Goal: Transaction & Acquisition: Obtain resource

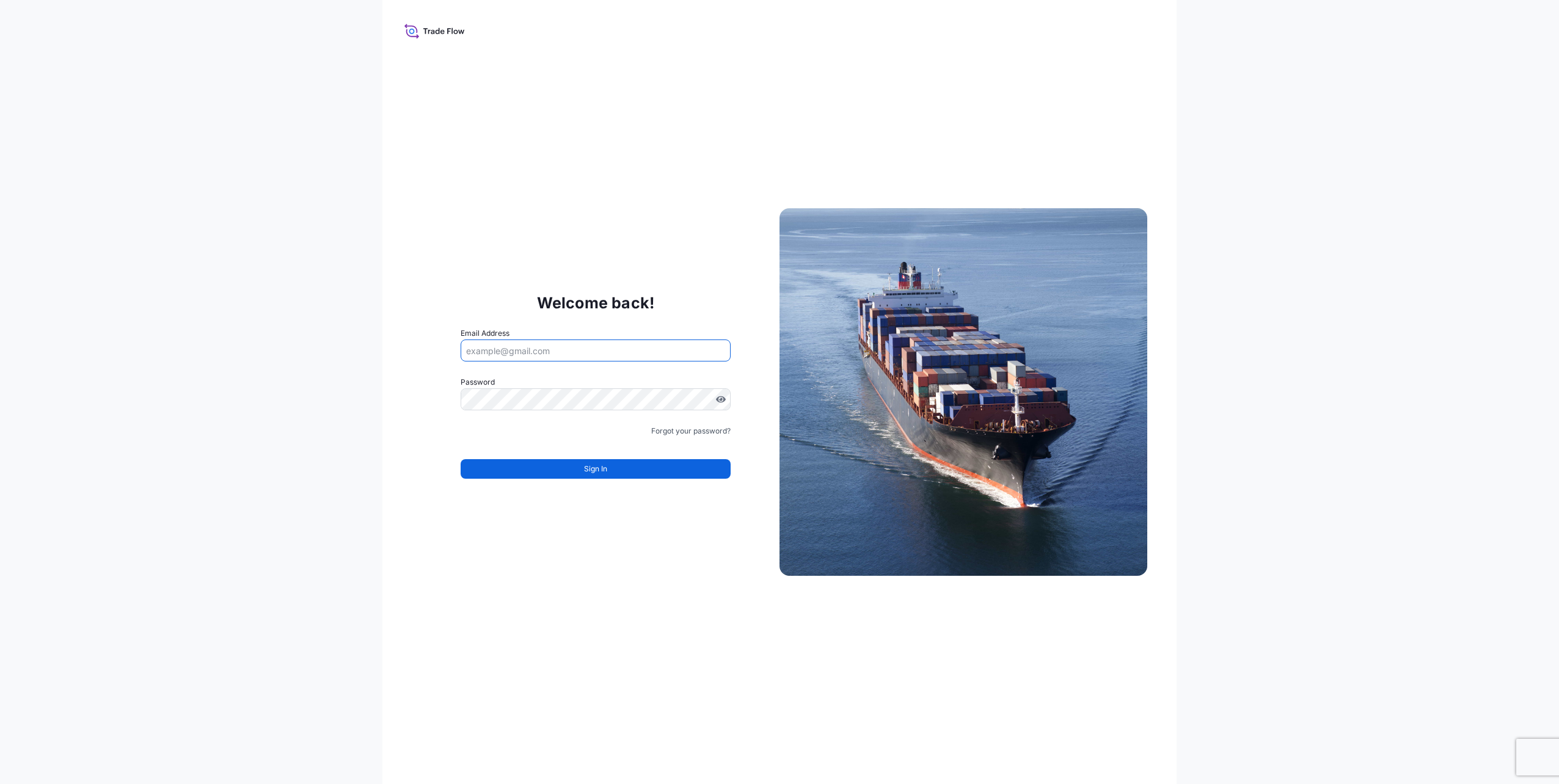
click at [534, 360] on input "Email Address" at bounding box center [596, 350] width 270 height 22
type input "[PERSON_NAME][EMAIL_ADDRESS][PERSON_NAME][DOMAIN_NAME]"
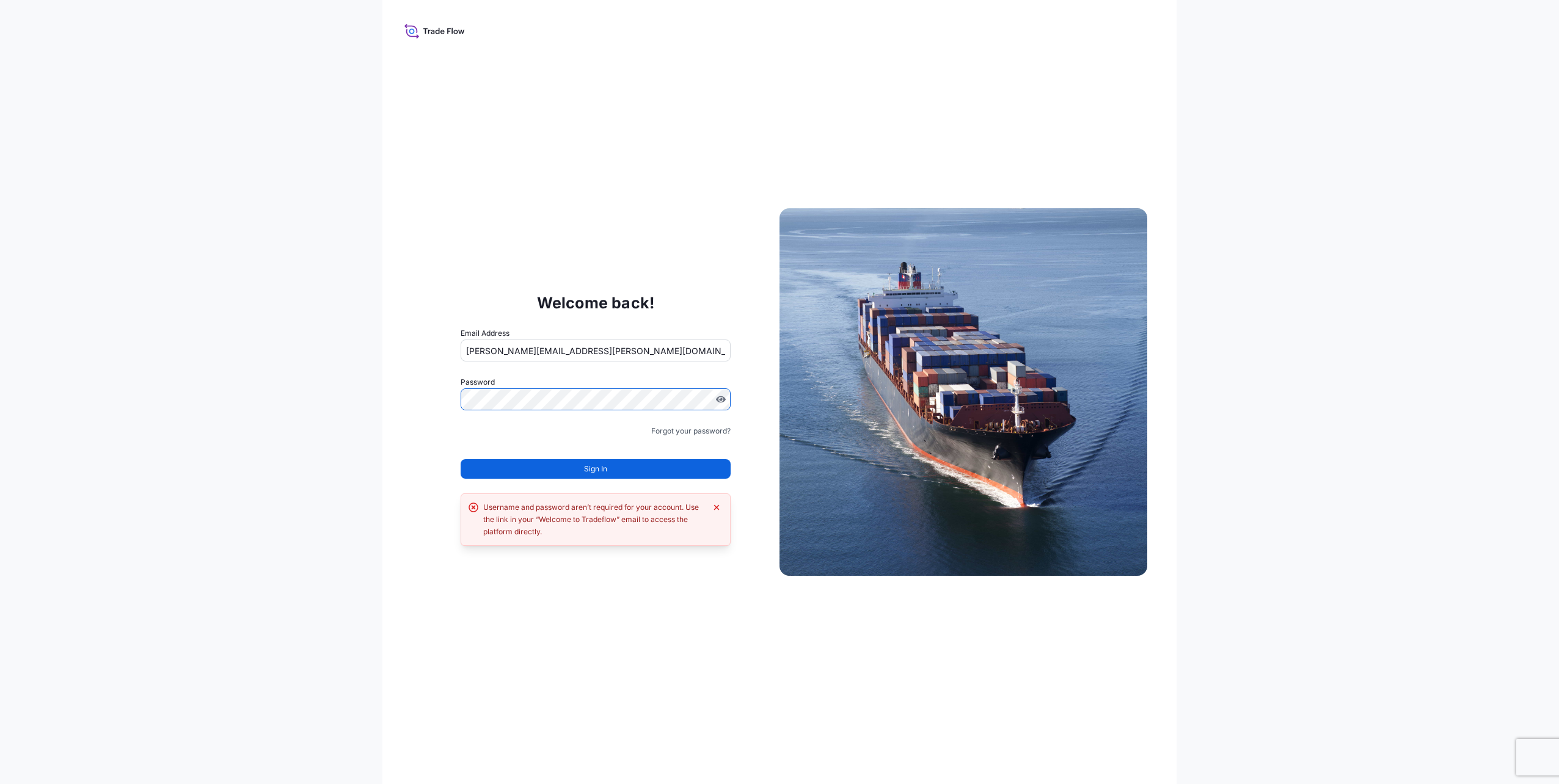
click at [622, 413] on form "Email Address danica.fazli@oxinst.com Password Must include: Upper & lower case…" at bounding box center [596, 410] width 270 height 166
click at [714, 509] on icon "Dismiss error" at bounding box center [717, 508] width 5 height 5
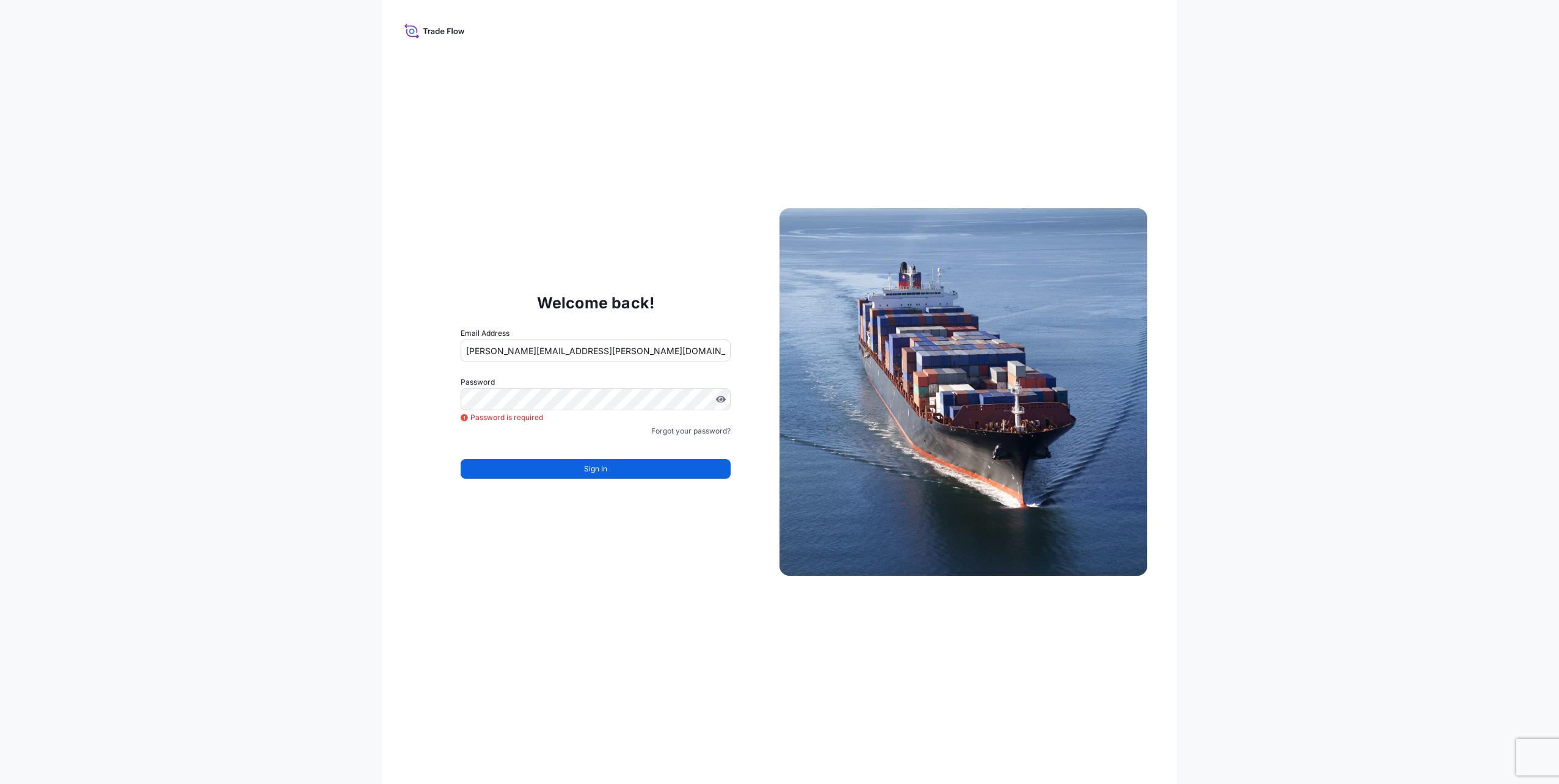
click at [713, 562] on div "Welcome back! Email Address danica.fazli@oxinst.com Password Password is requir…" at bounding box center [780, 392] width 794 height 784
click at [568, 470] on button "Sign In" at bounding box center [596, 469] width 270 height 20
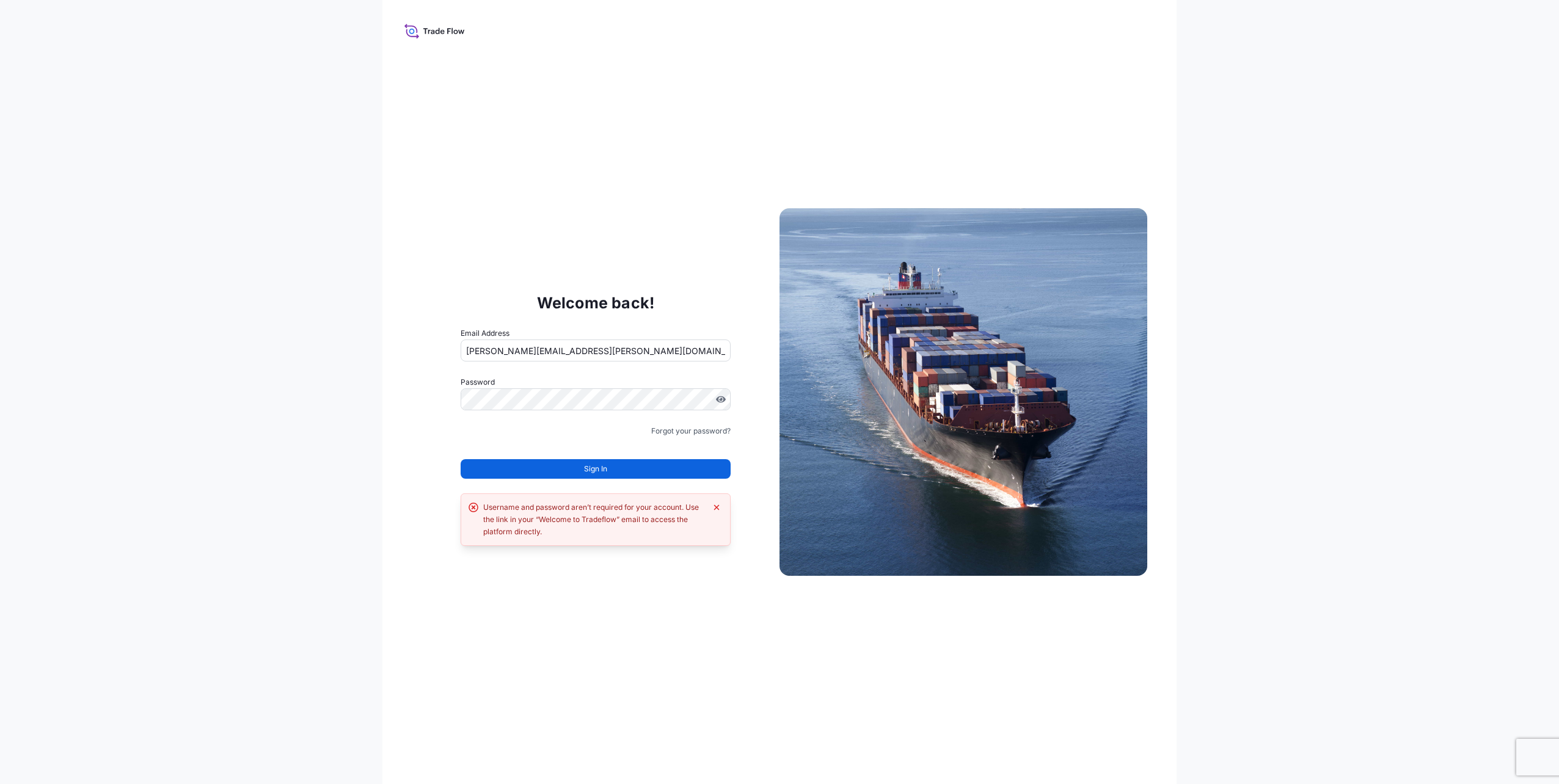
click at [568, 470] on button "Sign In" at bounding box center [596, 469] width 270 height 20
click at [613, 470] on button "Sign In" at bounding box center [596, 469] width 270 height 20
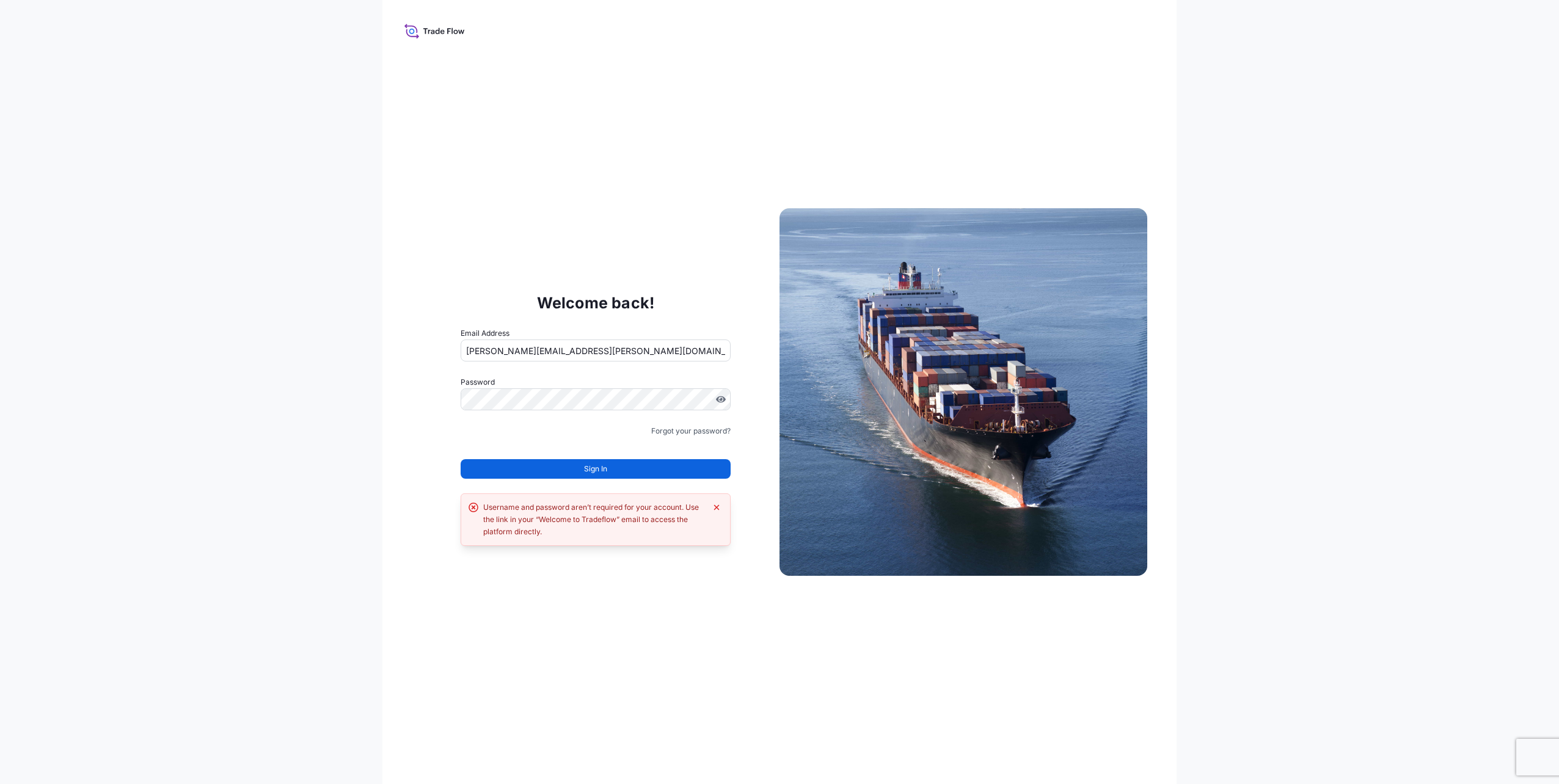
click at [613, 470] on button "Sign In" at bounding box center [596, 469] width 270 height 20
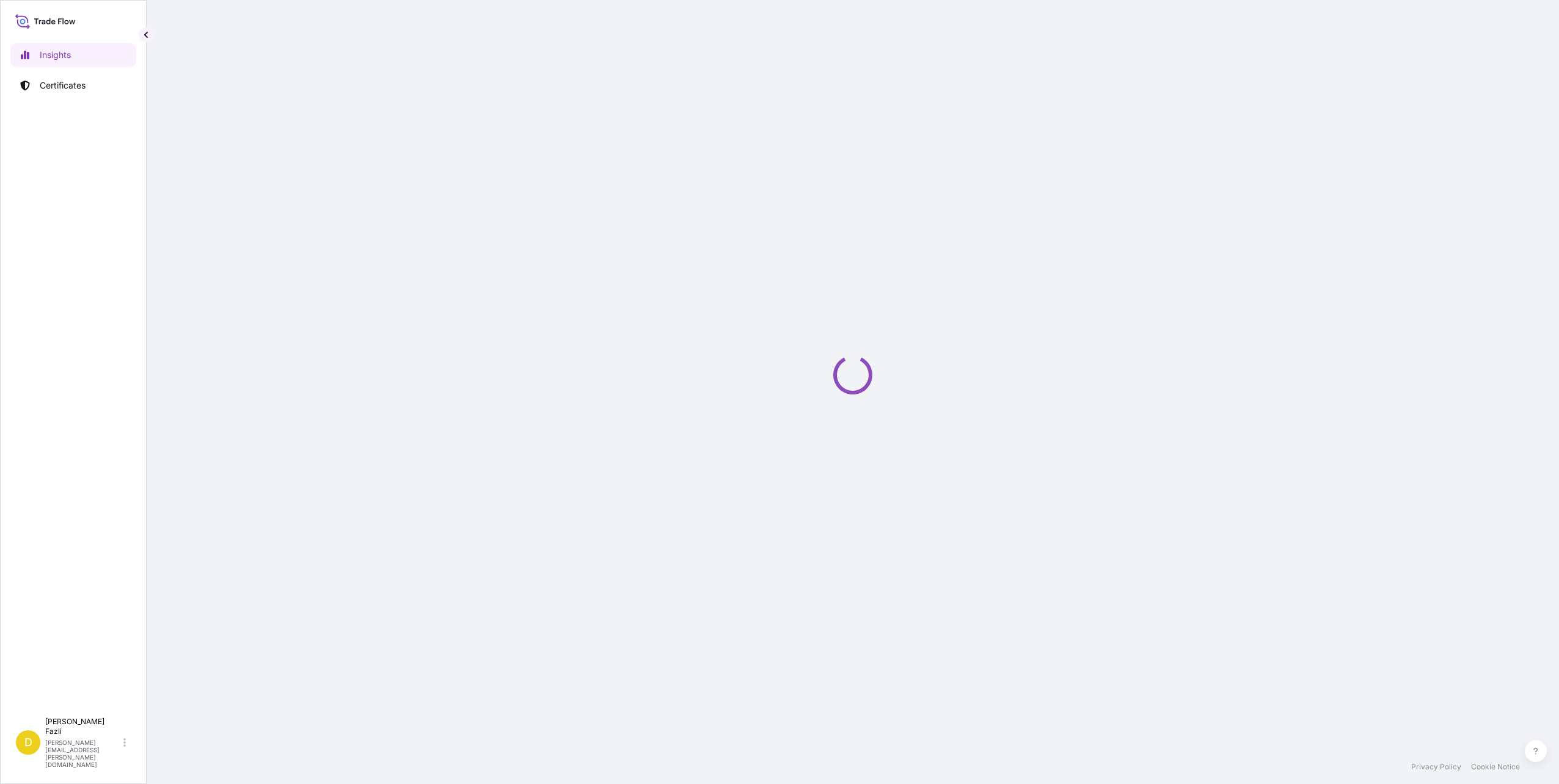
select select "2025"
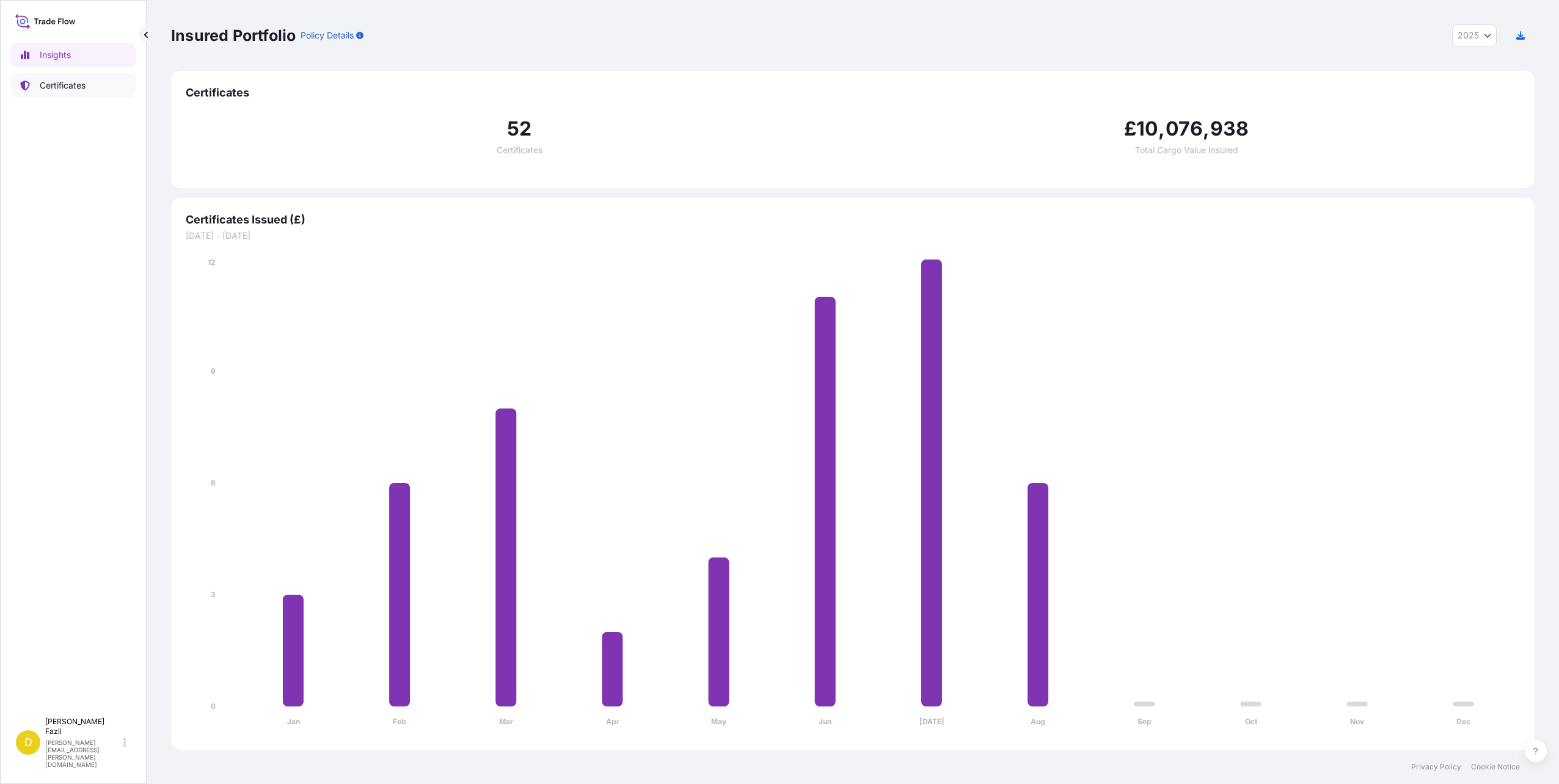
click at [61, 96] on link "Certificates" at bounding box center [73, 86] width 126 height 24
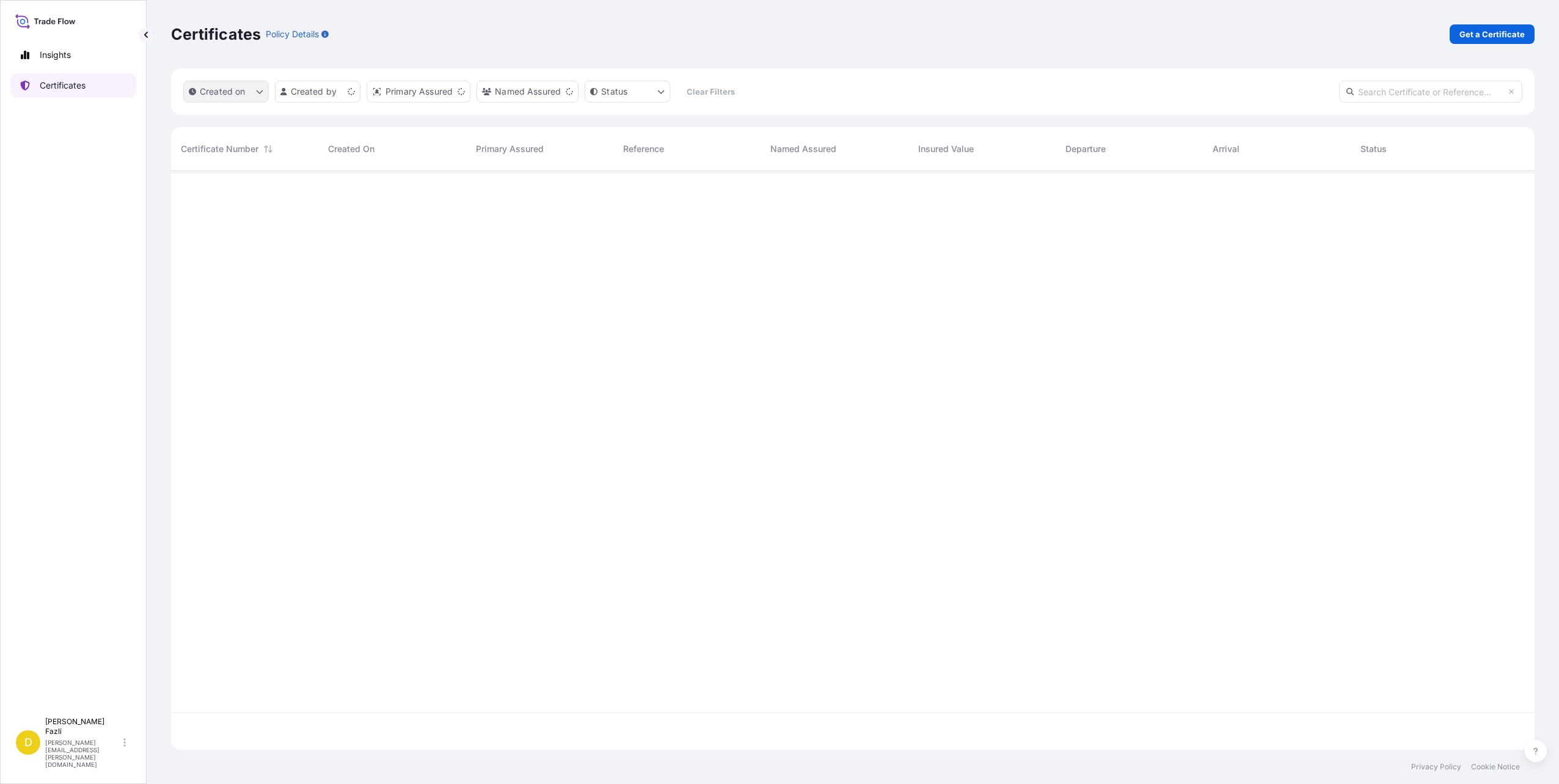
scroll to position [577, 1355]
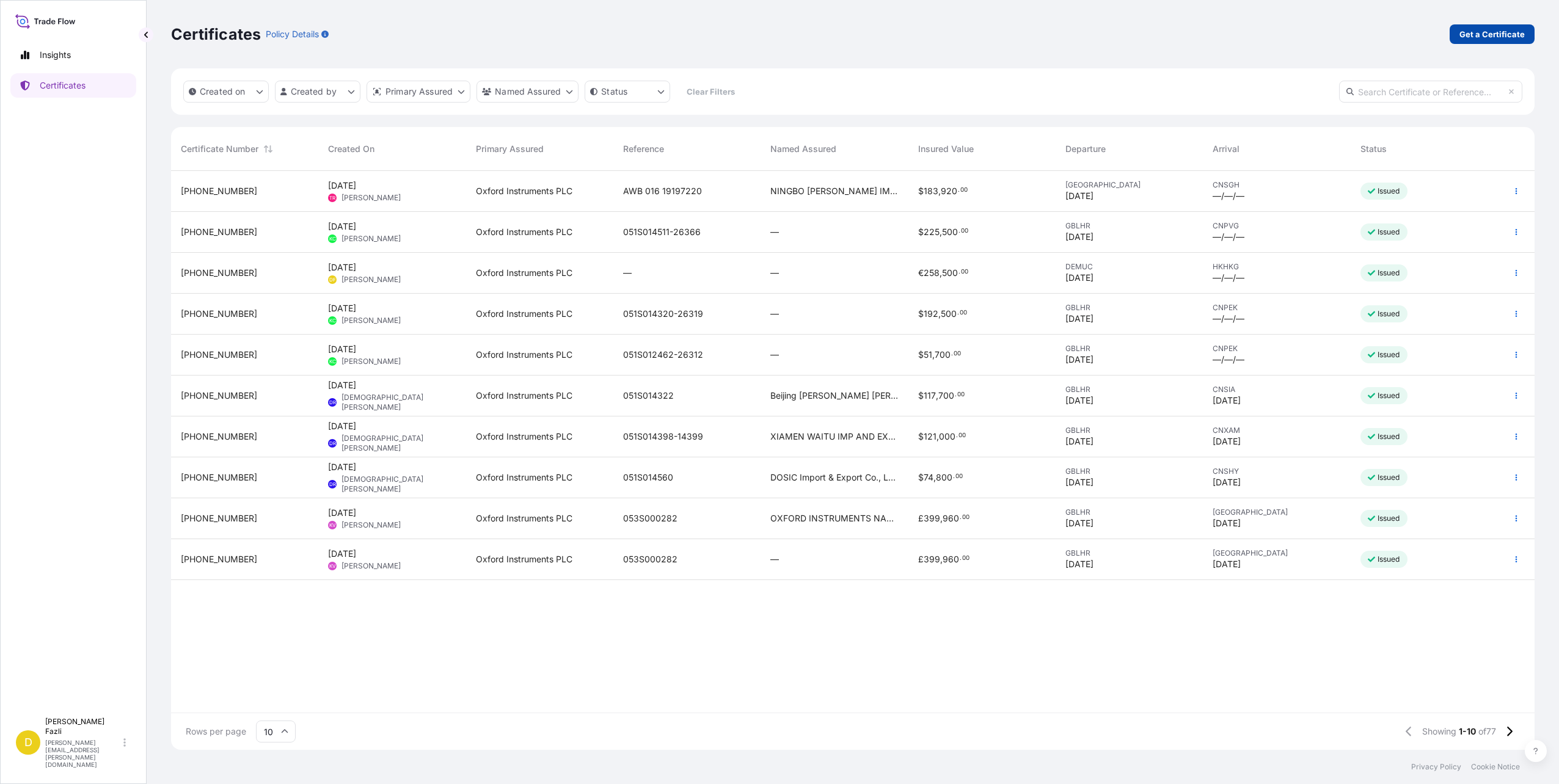
click at [1465, 32] on p "Get a Certificate" at bounding box center [1492, 34] width 65 height 12
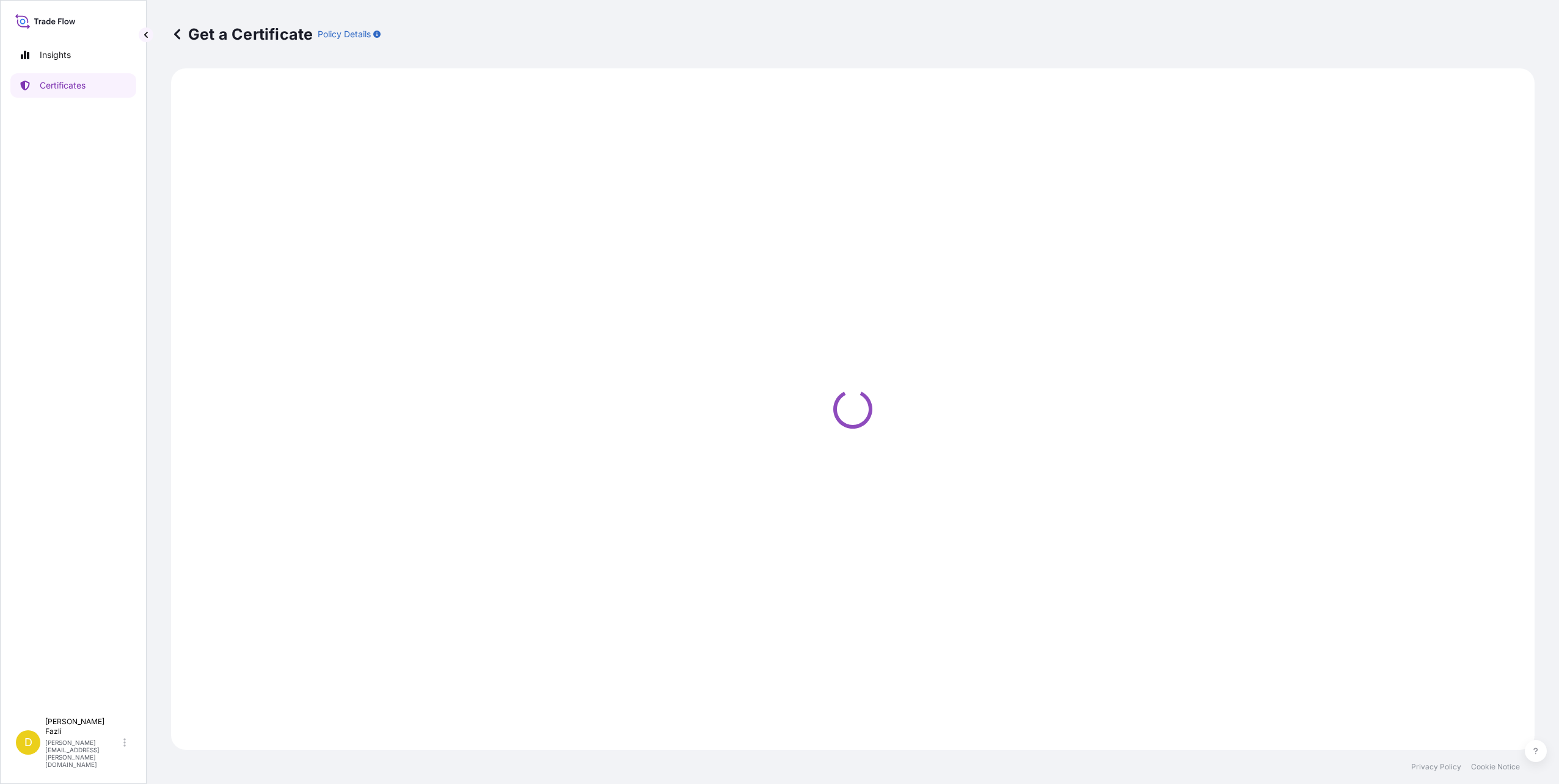
select select "Sea"
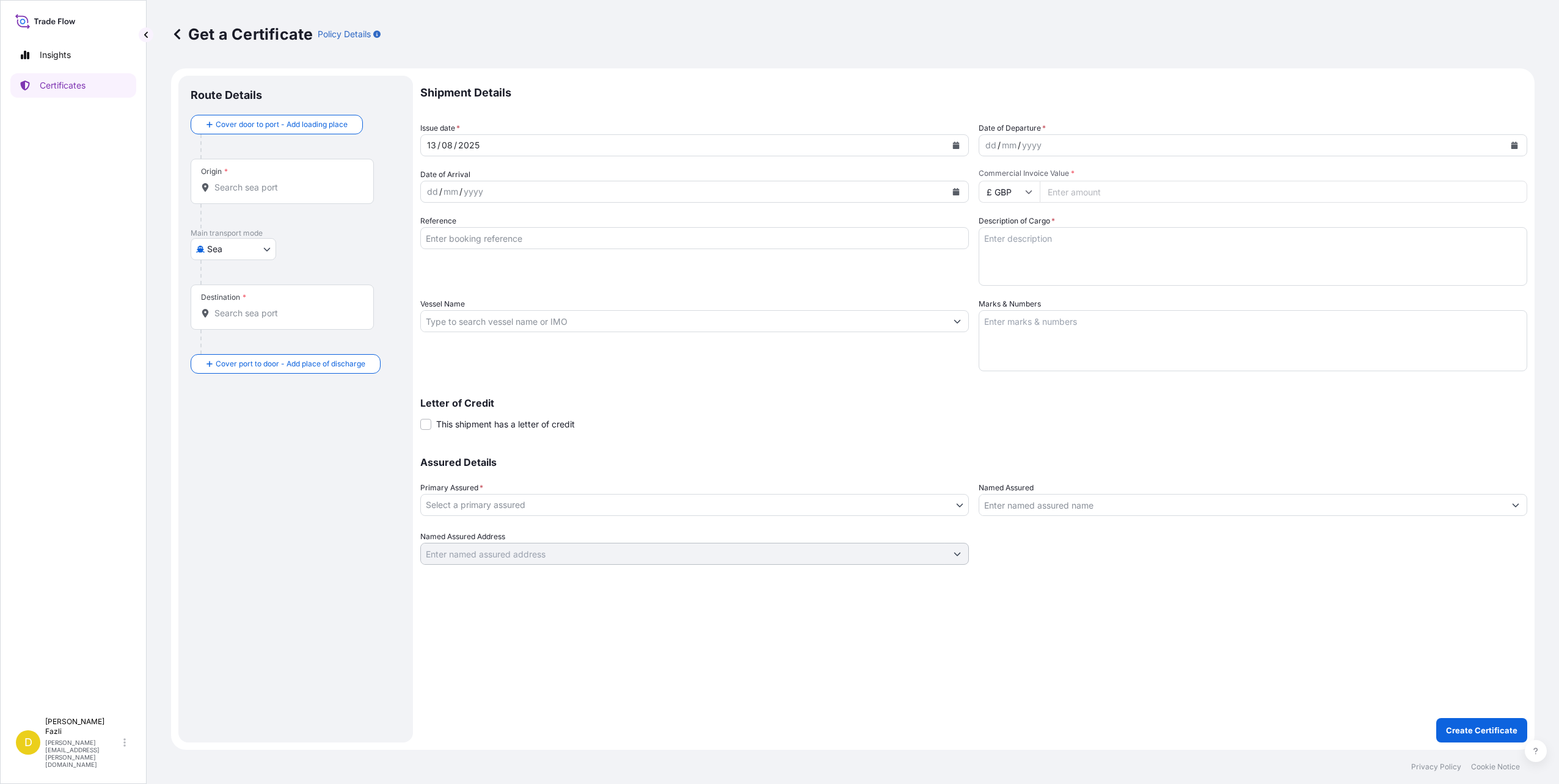
click at [1058, 143] on div "dd / mm / yyyy" at bounding box center [1242, 145] width 526 height 22
click at [1027, 187] on input "£ GBP" at bounding box center [1009, 192] width 61 height 22
click at [1013, 225] on div "€ EUR" at bounding box center [1010, 225] width 51 height 23
type input "€ EUR"
click at [1132, 181] on input "Commercial Invoice Value *" at bounding box center [1284, 192] width 487 height 22
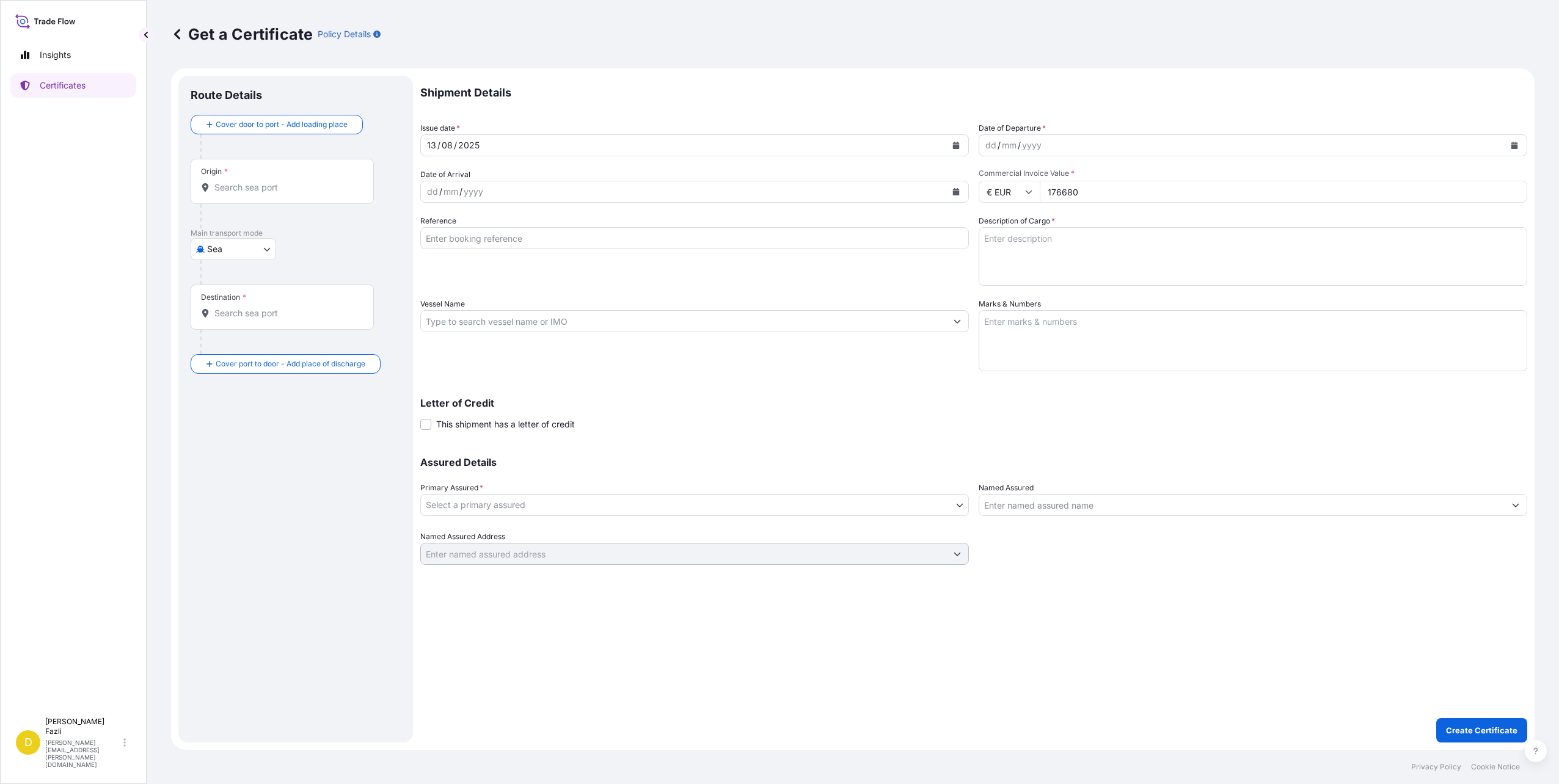
type input "176680"
click at [1043, 229] on textarea "Description of Cargo *" at bounding box center [1253, 256] width 549 height 59
click at [995, 234] on textarea "Description of Cargo *" at bounding box center [1253, 256] width 549 height 59
paste textarea "COMMODITY: Low temperature strong magnetic field optical imaging system part Mo…"
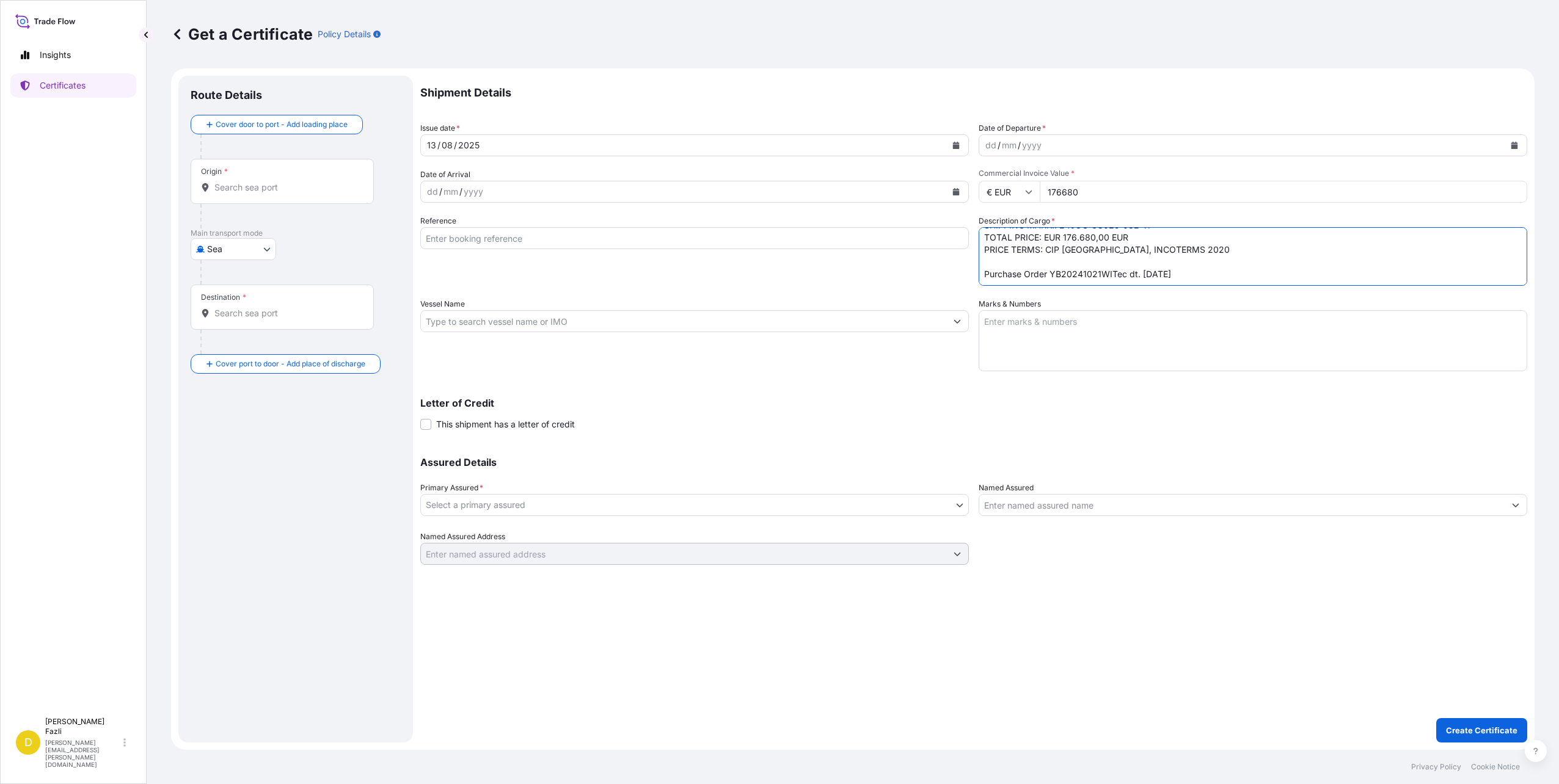
type textarea "COMMODITY: Low temperature strong magnetic field optical imaging system part Mo…"
click at [929, 241] on input "Reference" at bounding box center [694, 238] width 549 height 22
click at [273, 182] on input "Origin *" at bounding box center [287, 188] width 144 height 12
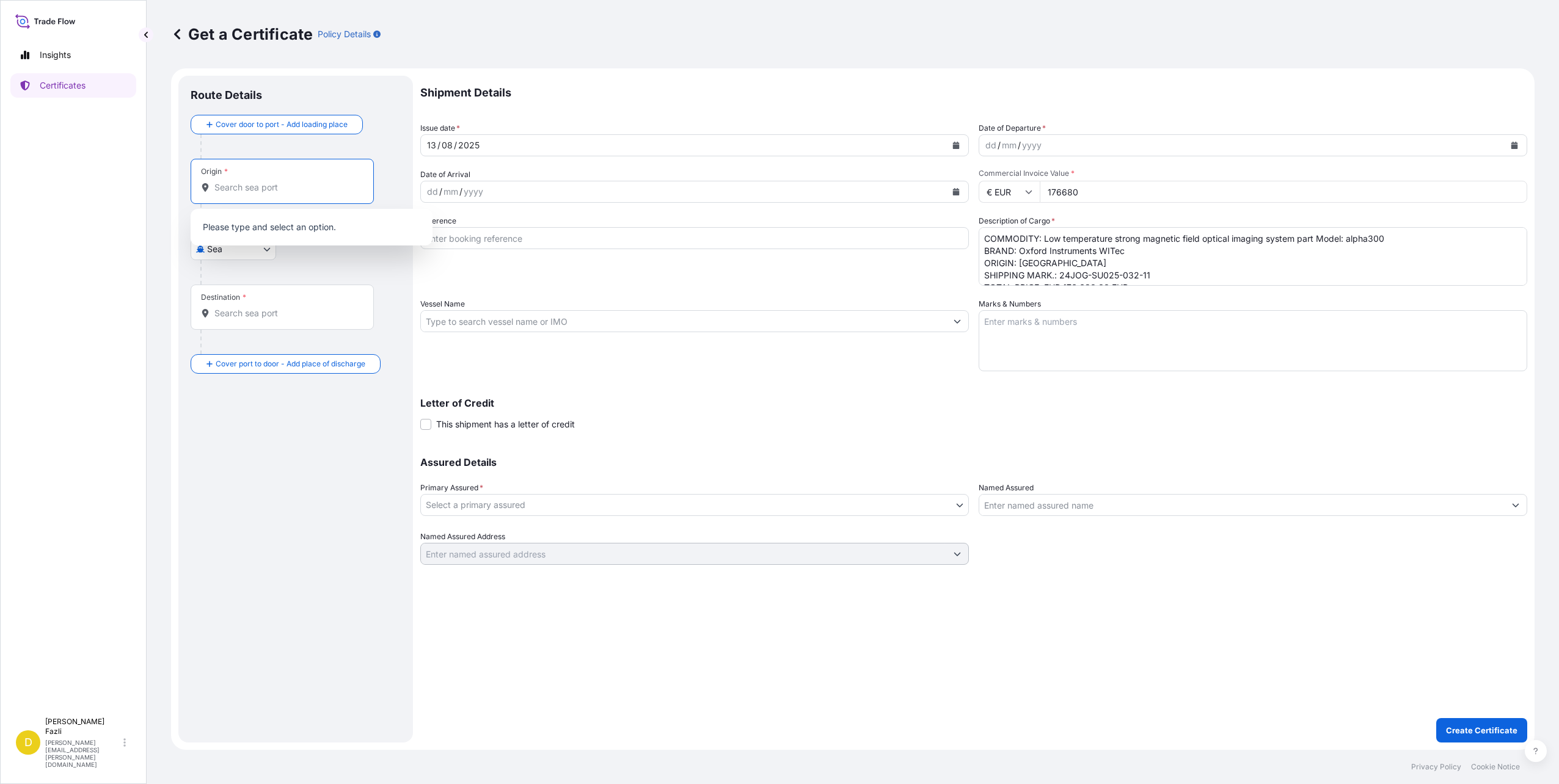
click at [240, 165] on div "Origin *" at bounding box center [282, 181] width 184 height 45
click at [240, 181] on input "Origin *" at bounding box center [287, 188] width 144 height 12
click at [304, 173] on div "Origin *" at bounding box center [282, 181] width 184 height 45
click at [304, 181] on input "Origin * Please select an origin" at bounding box center [287, 188] width 144 height 12
click at [252, 188] on input "Origin * Please select an origin" at bounding box center [287, 188] width 144 height 12
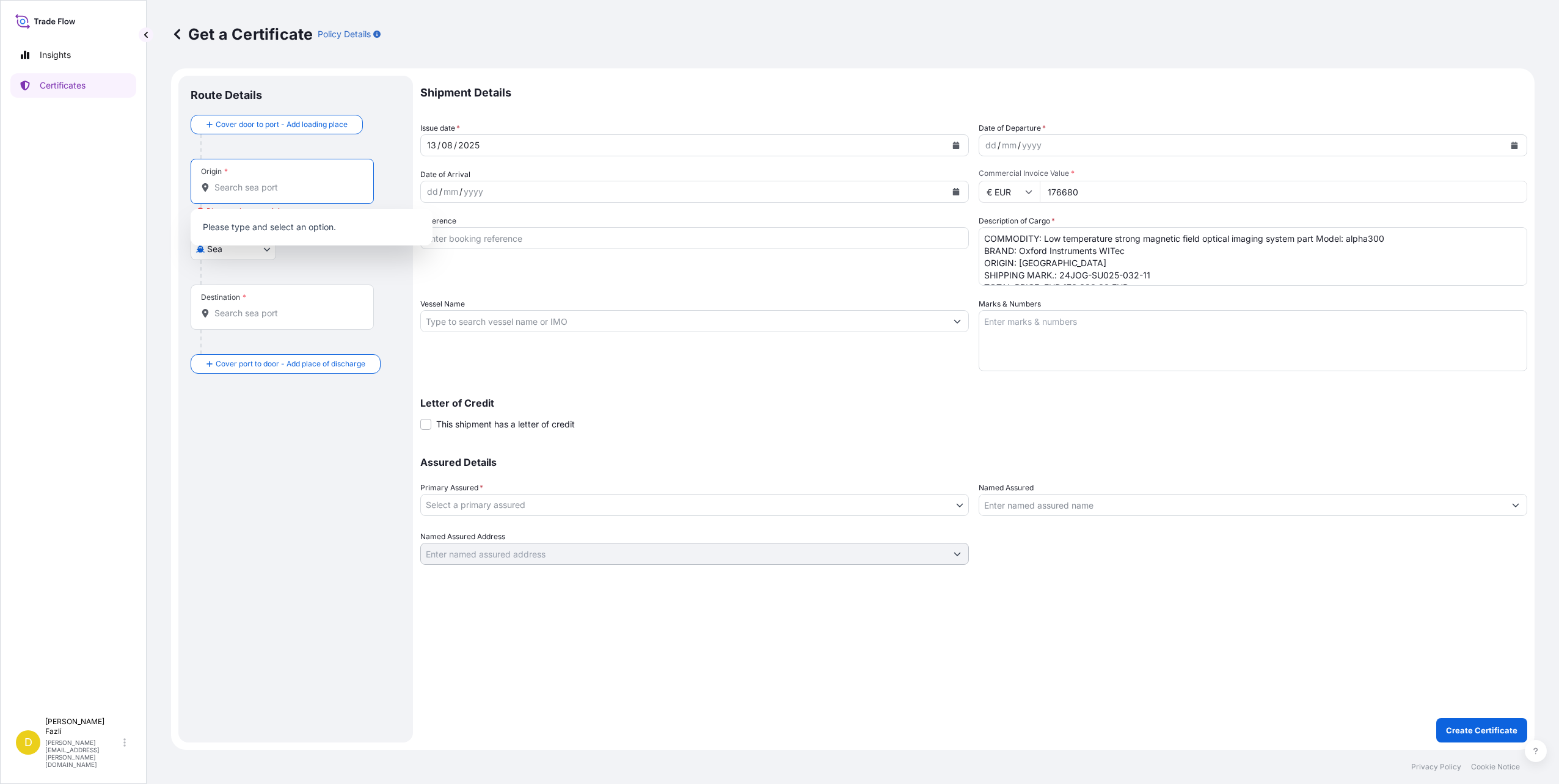
click at [252, 188] on input "Origin * Please select an origin" at bounding box center [287, 188] width 144 height 12
click at [232, 190] on input "Origin * Please select an origin" at bounding box center [287, 188] width 144 height 12
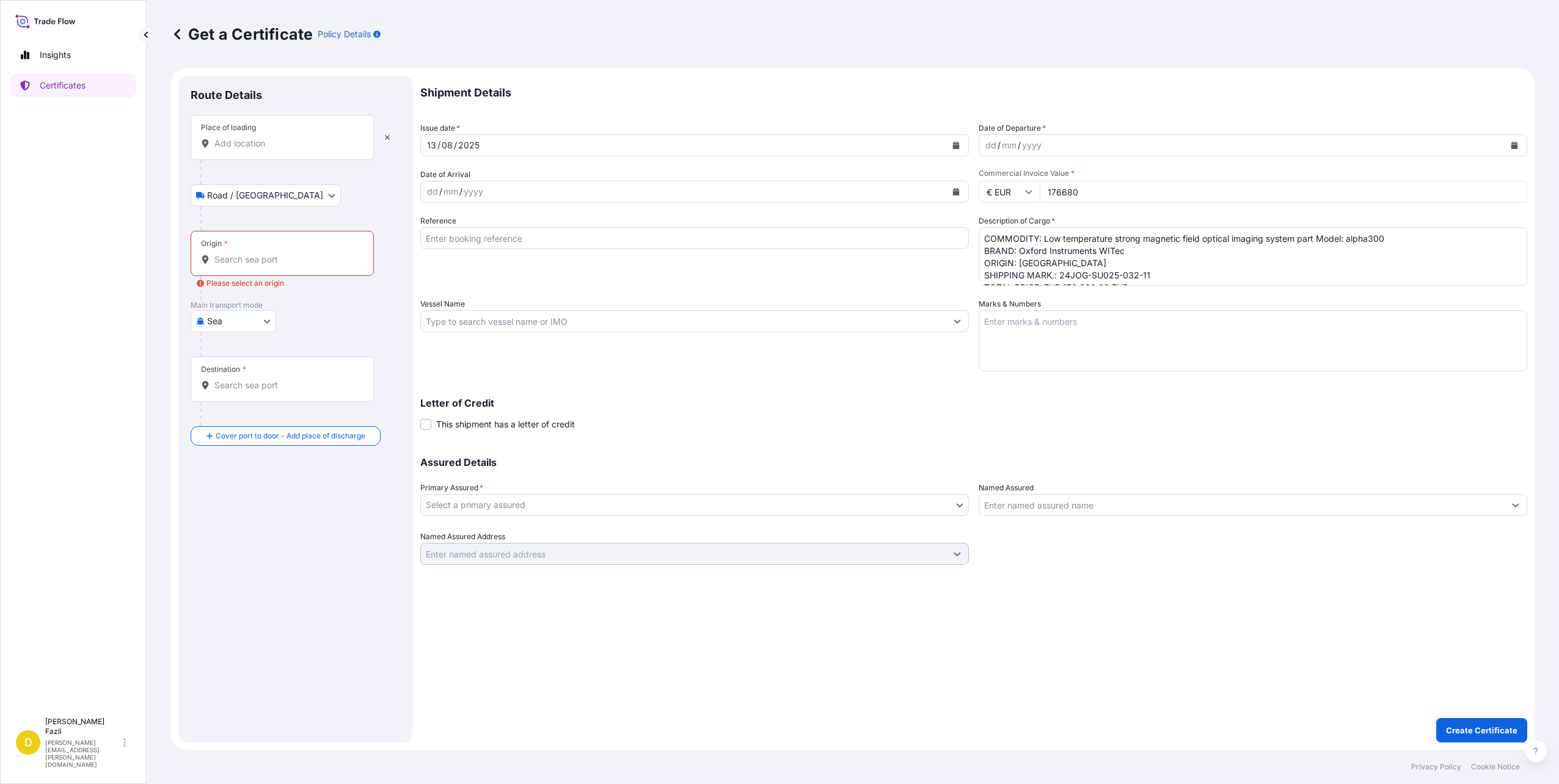
click at [309, 148] on input "Place of loading" at bounding box center [287, 144] width 144 height 12
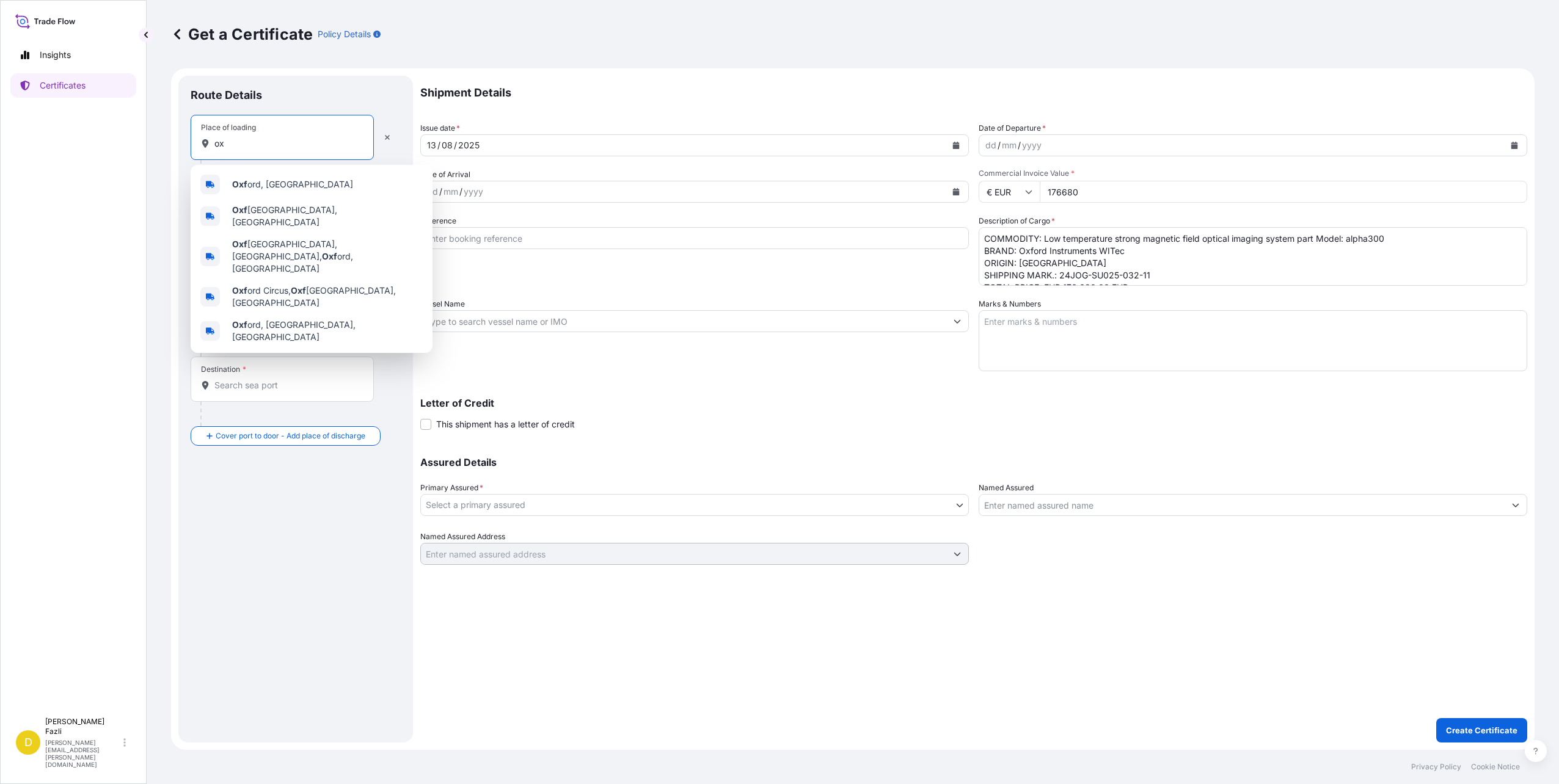
type input "o"
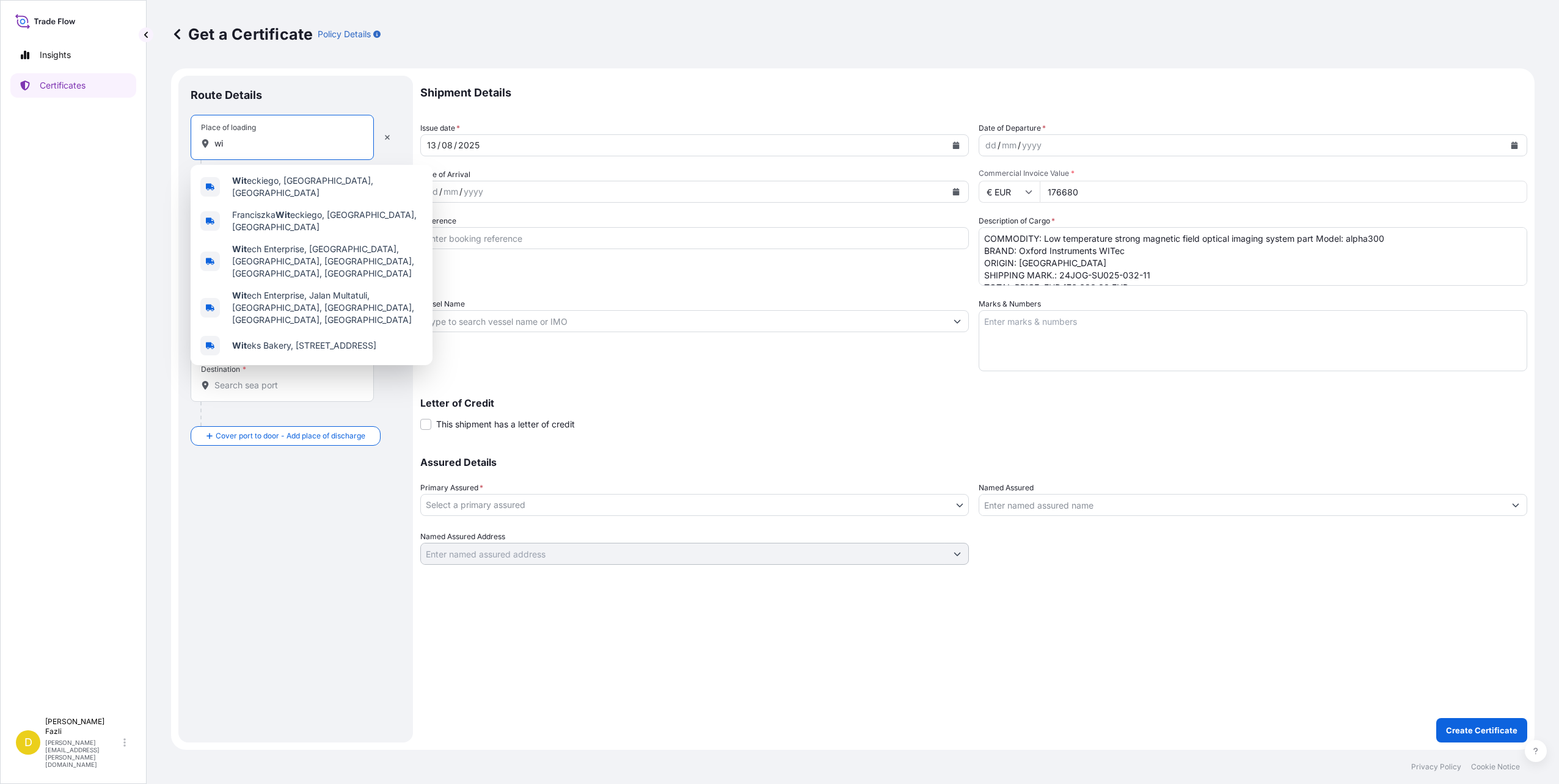
type input "w"
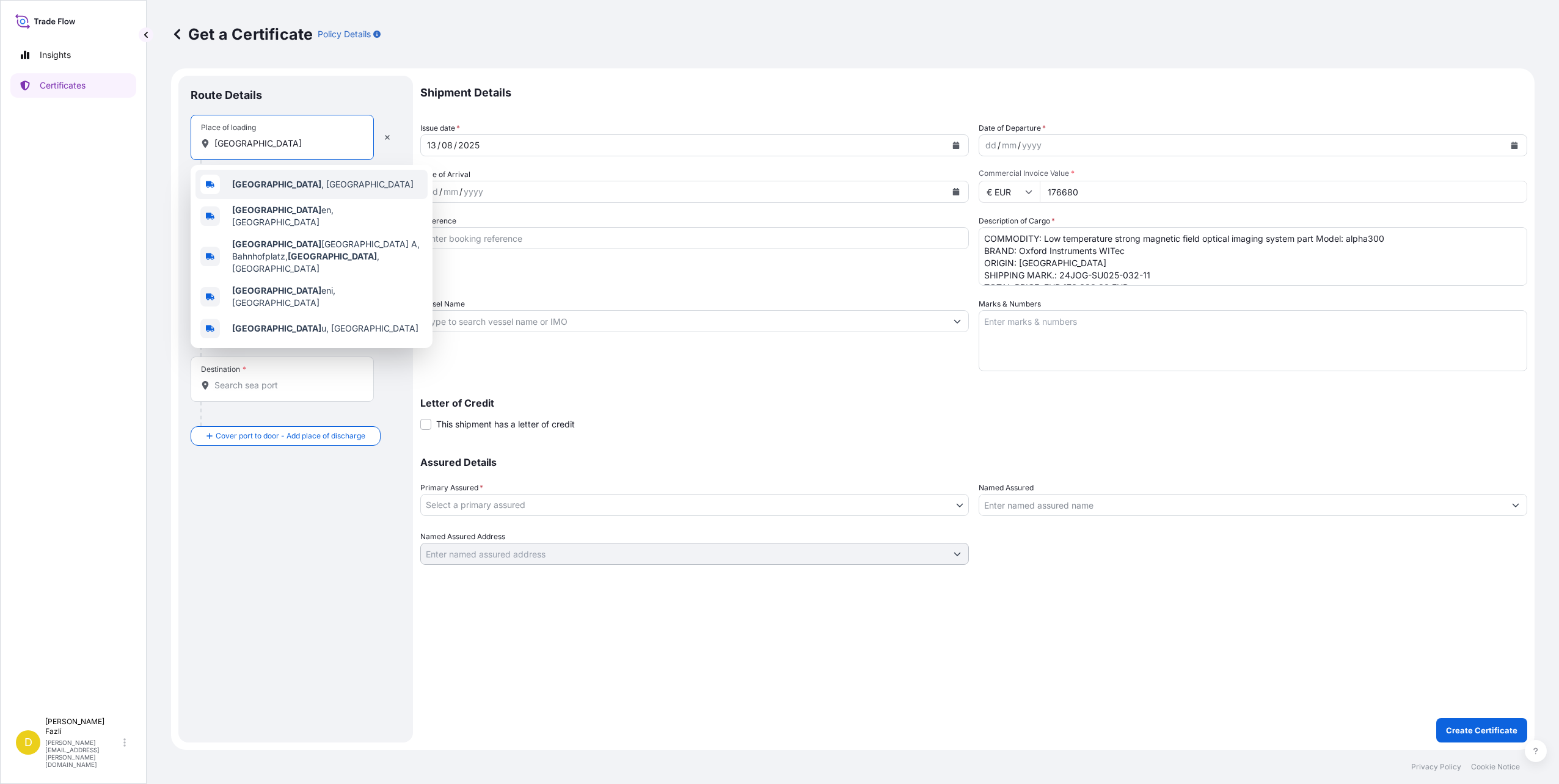
click at [287, 181] on span "Ulm , Germany" at bounding box center [323, 184] width 182 height 12
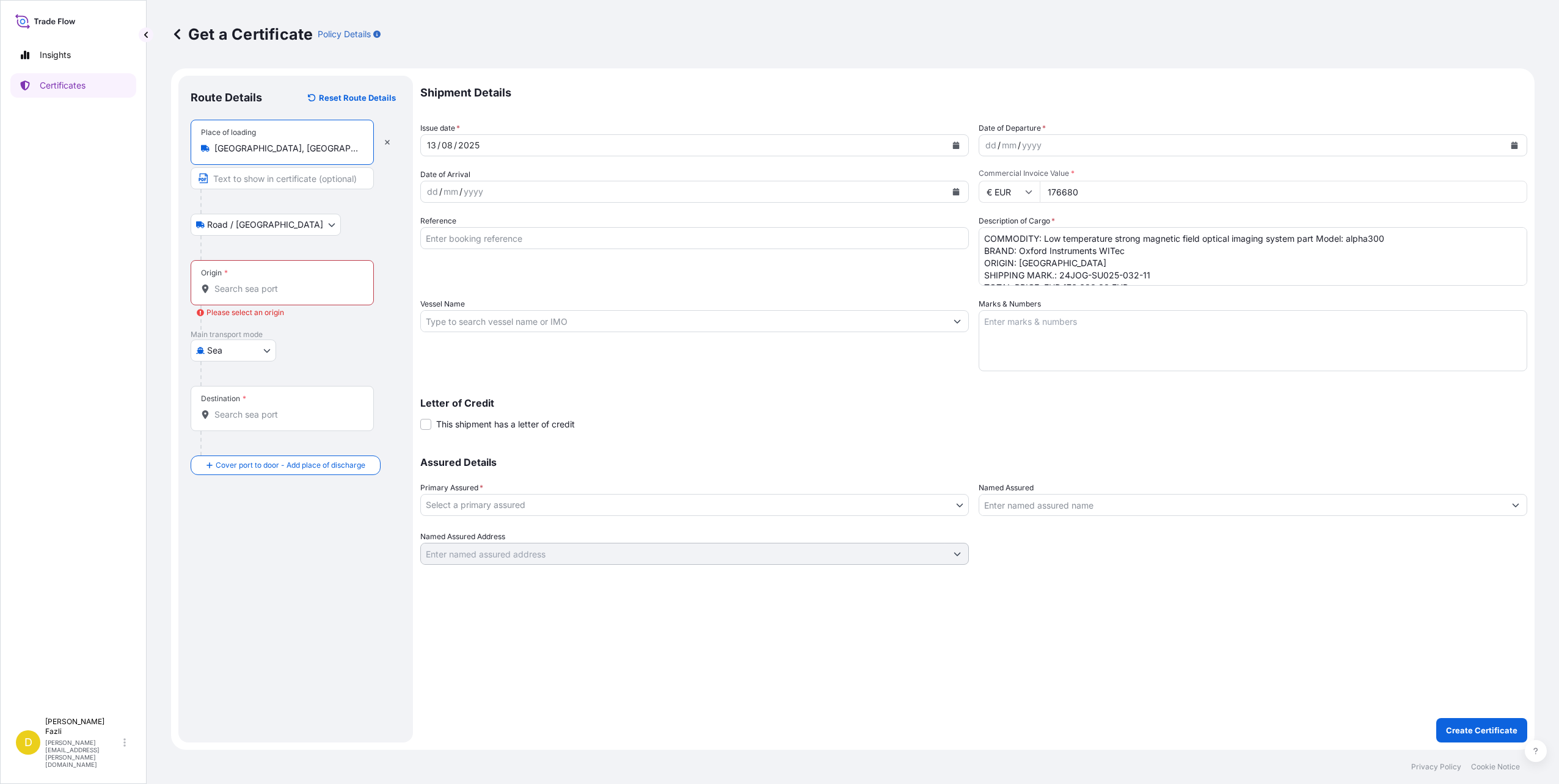
type input "Ulm, Germany"
click at [256, 232] on body "0 options available. 5 options available. Insights Certificates D Danica Fazli …" at bounding box center [780, 392] width 1559 height 784
click at [254, 257] on span "Road / Inland" at bounding box center [272, 256] width 116 height 12
click at [270, 354] on body "Insights Certificates D Danica Fazli danica.fazli@oxinst.com Get a Certificate …" at bounding box center [780, 392] width 1559 height 784
click at [250, 401] on div "Air" at bounding box center [234, 404] width 76 height 22
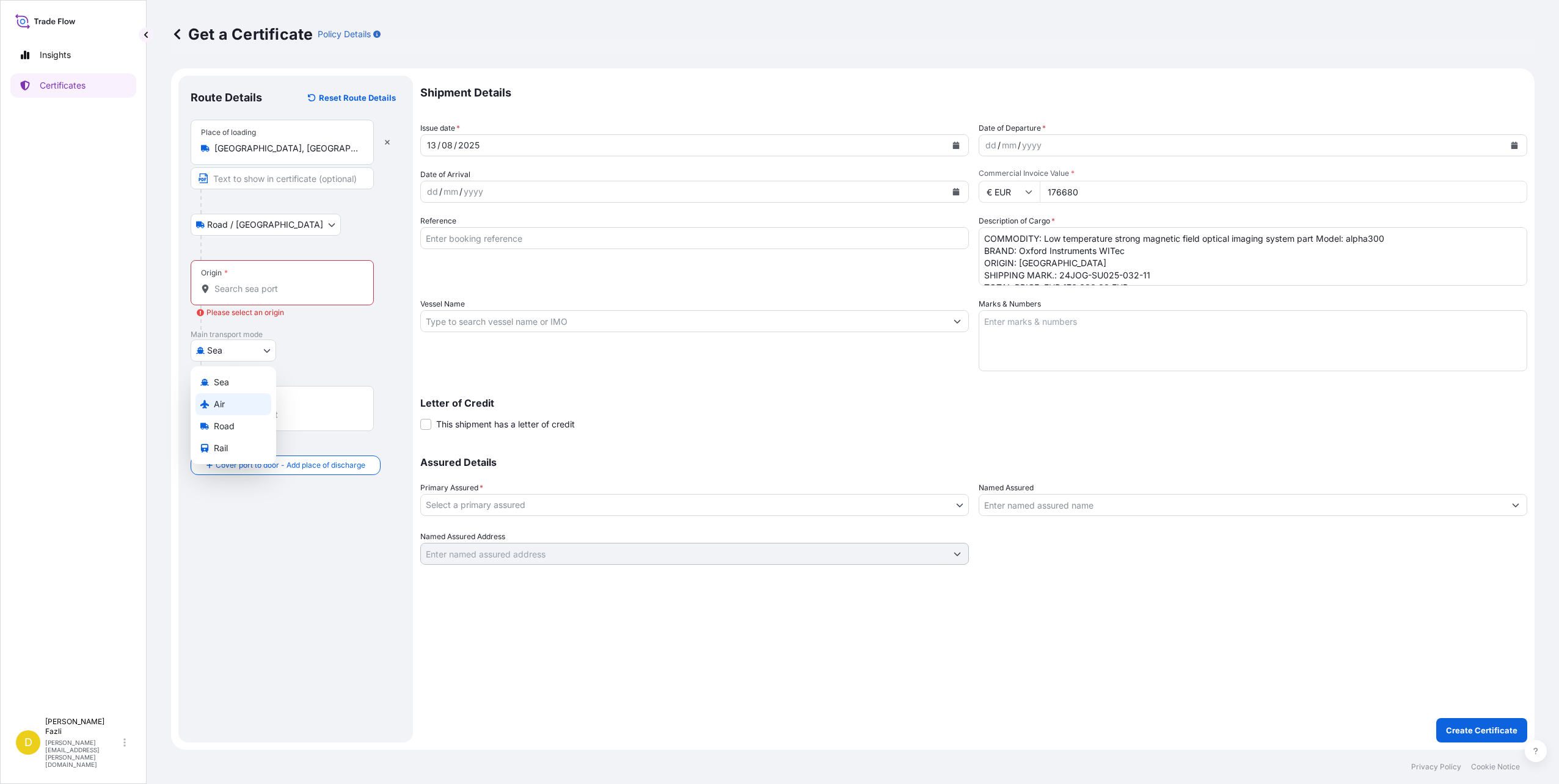
select select "Air"
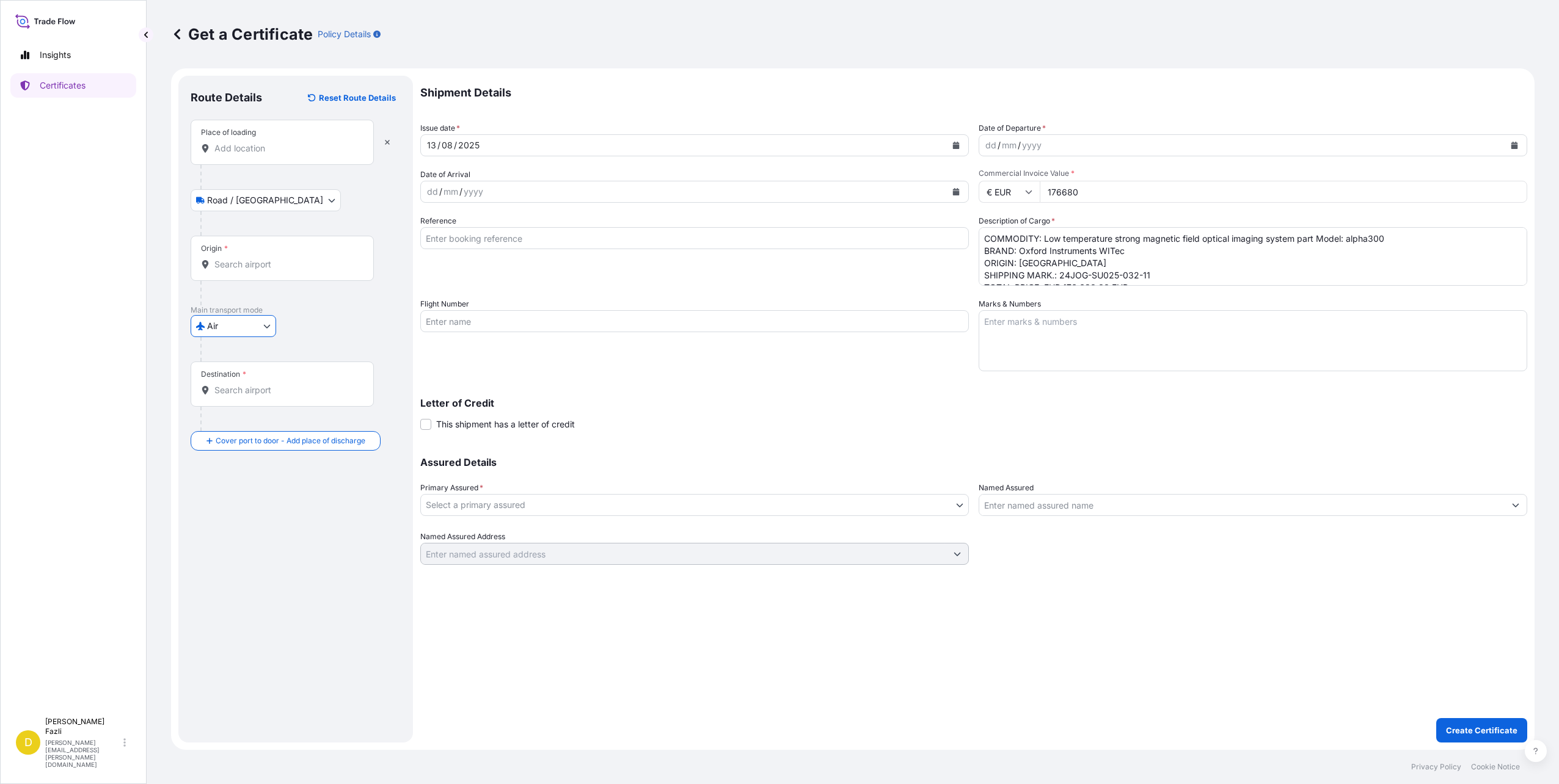
click at [261, 267] on input "Origin *" at bounding box center [287, 264] width 144 height 12
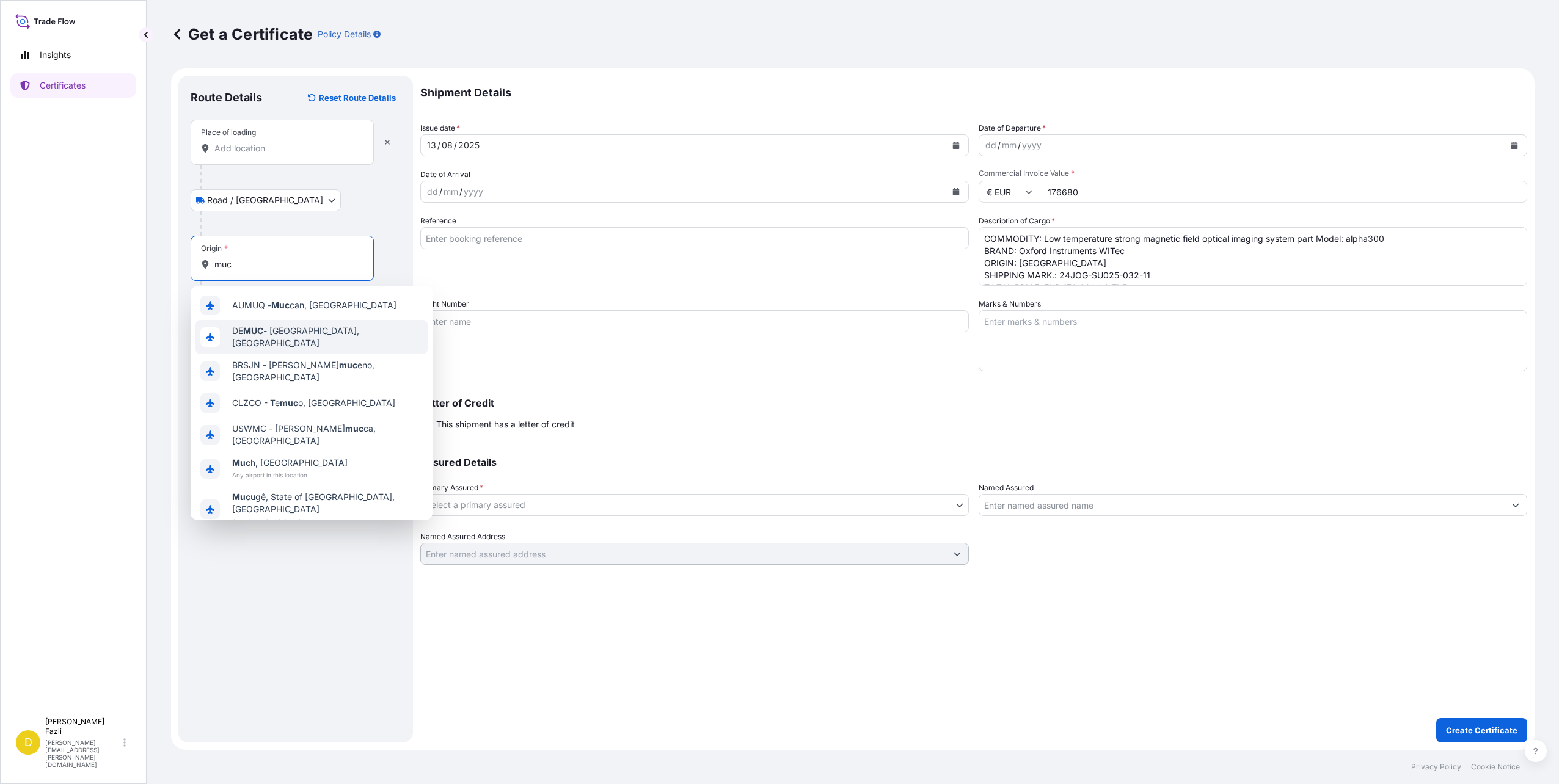
click at [304, 326] on div "DE MUC - Munchen, Germany" at bounding box center [312, 337] width 232 height 34
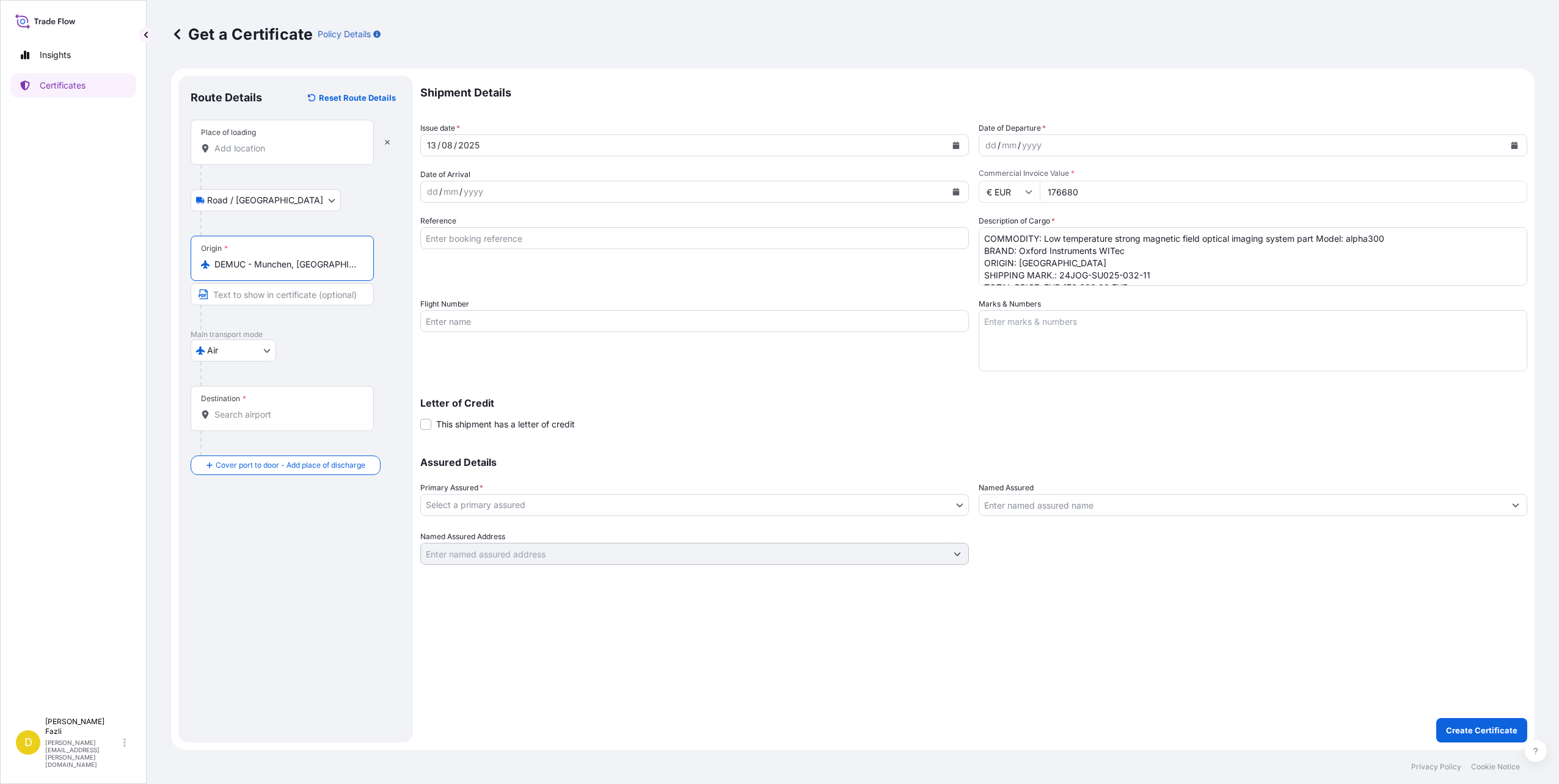
type input "DEMUC - Munchen, Germany"
click at [264, 410] on input "Destination *" at bounding box center [287, 415] width 144 height 12
click at [318, 455] on span "HK HKG - Hong Kong, Hong Kong" at bounding box center [327, 458] width 190 height 24
type input "HKHKG - Hong Kong, Hong Kong"
click at [314, 345] on div "Air Sea Air Road Rail" at bounding box center [295, 350] width 210 height 22
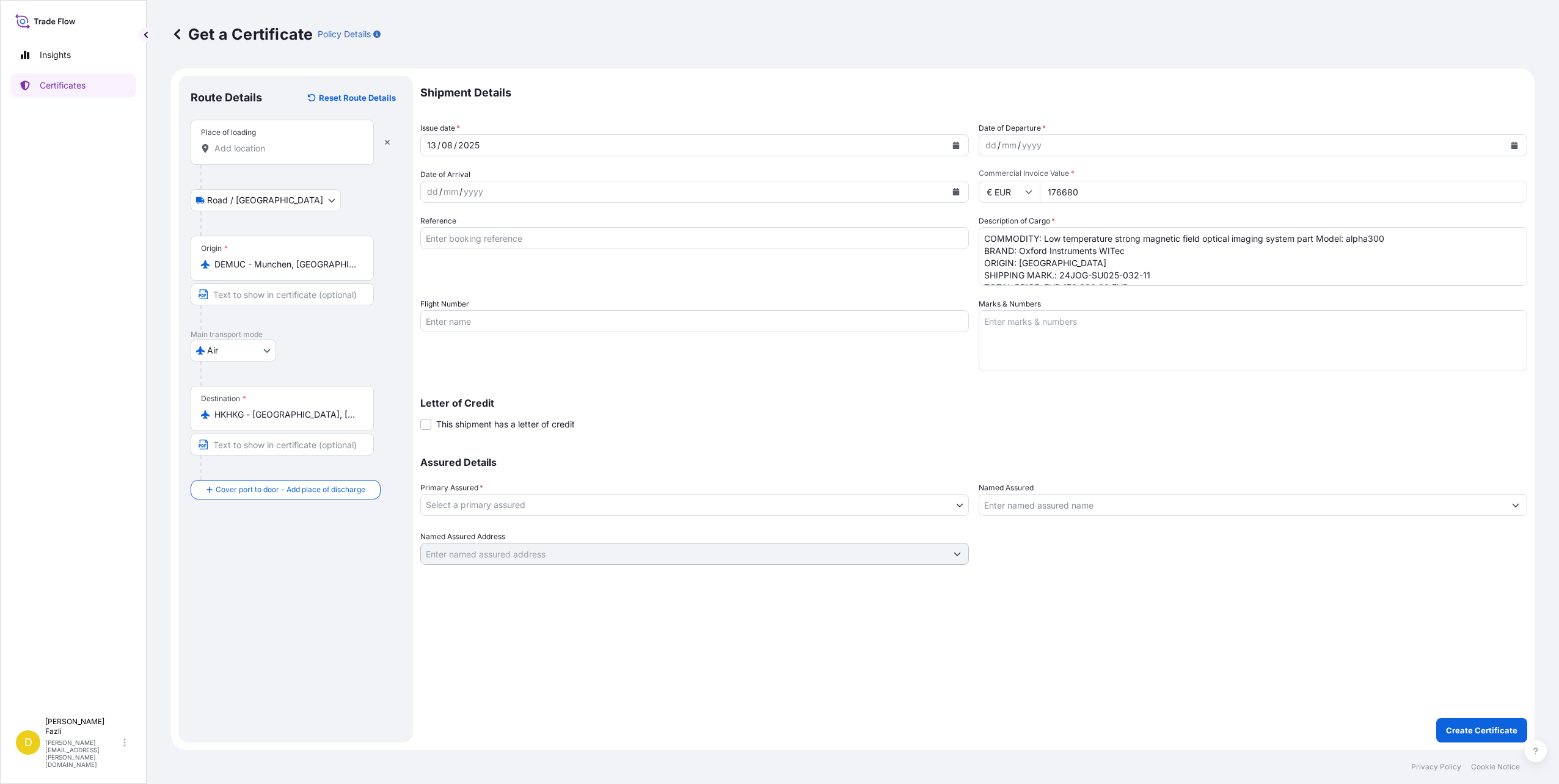
click at [268, 153] on input "Place of loading" at bounding box center [287, 148] width 144 height 12
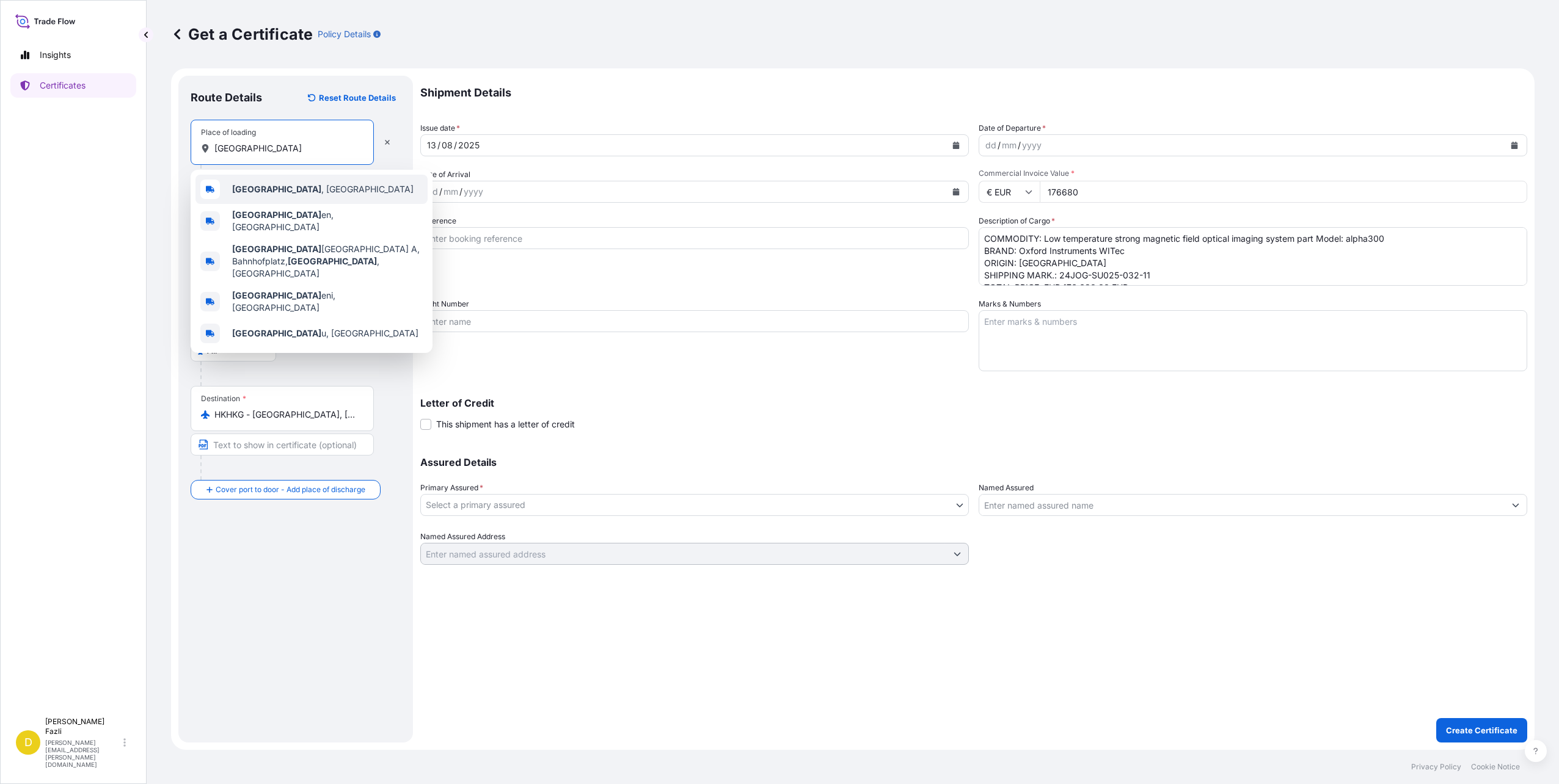
click at [278, 183] on div "Ulm , Germany" at bounding box center [312, 189] width 232 height 29
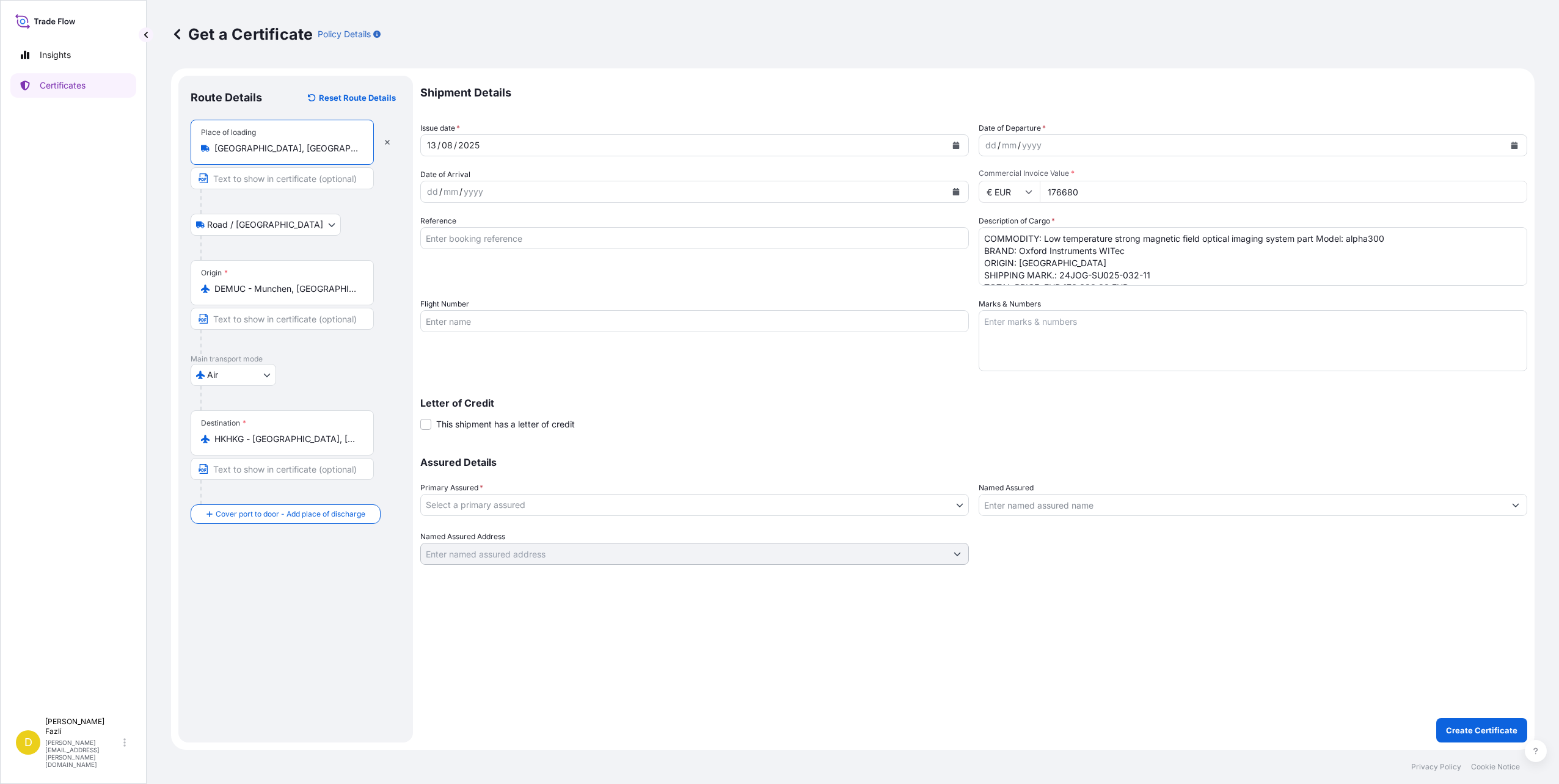
type input "Ulm, Germany"
click at [297, 210] on div at bounding box center [300, 202] width 200 height 24
click at [505, 148] on div "13 / 08 / 2025" at bounding box center [684, 145] width 526 height 22
click at [505, 145] on div "13 / 08 / 2025" at bounding box center [684, 145] width 526 height 22
click at [1043, 150] on div "dd / mm / yyyy" at bounding box center [1242, 145] width 526 height 22
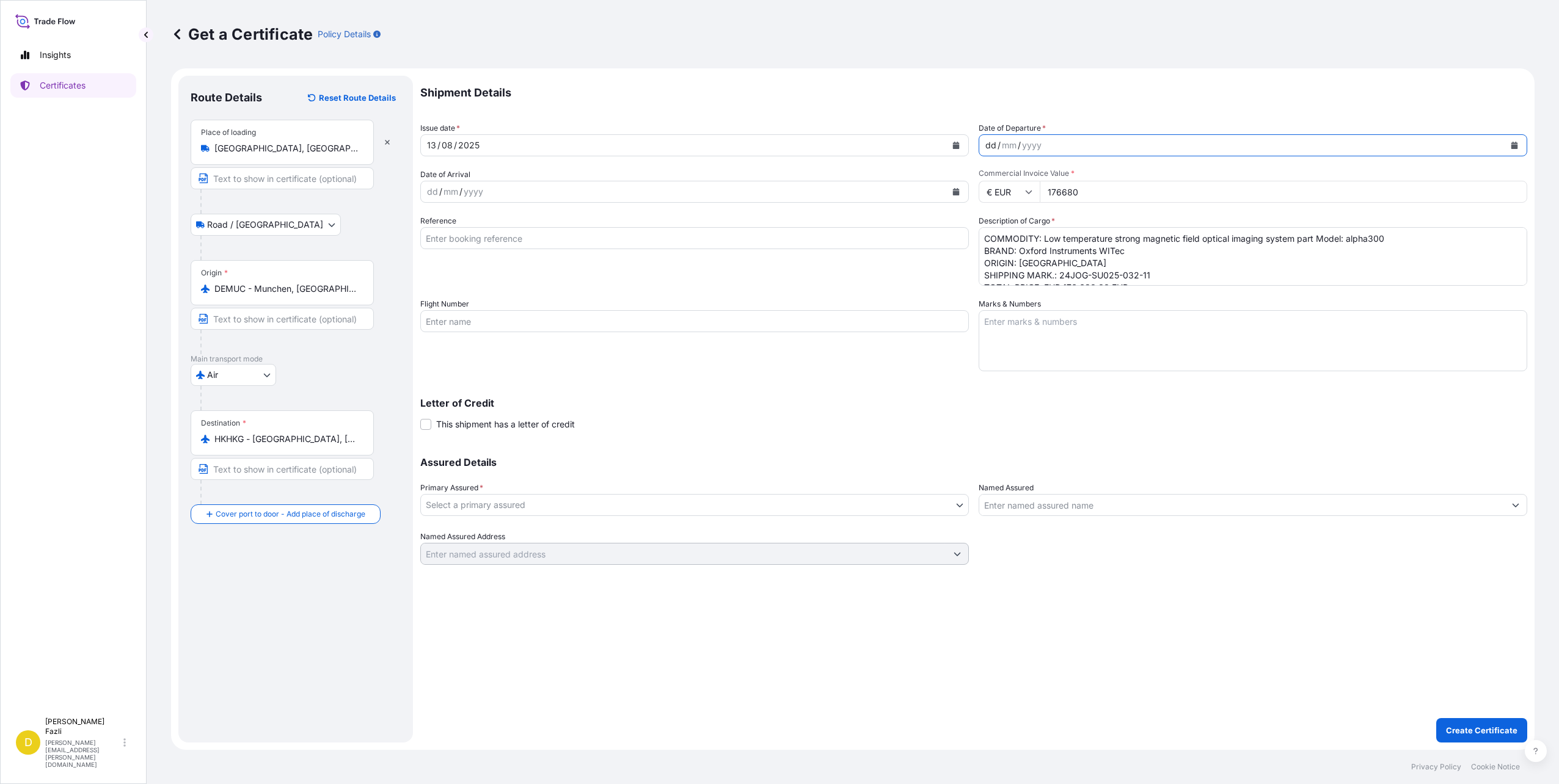
click at [1104, 140] on div "dd / mm / yyyy" at bounding box center [1242, 145] width 526 height 22
click at [1512, 140] on button "Calendar" at bounding box center [1514, 145] width 20 height 20
click at [1061, 272] on div "14" at bounding box center [1070, 272] width 22 height 22
click at [1115, 154] on div "14 / 08 / 2025" at bounding box center [1242, 145] width 526 height 22
click at [535, 493] on div "Primary Assured * Select a primary assured" at bounding box center [694, 499] width 549 height 34
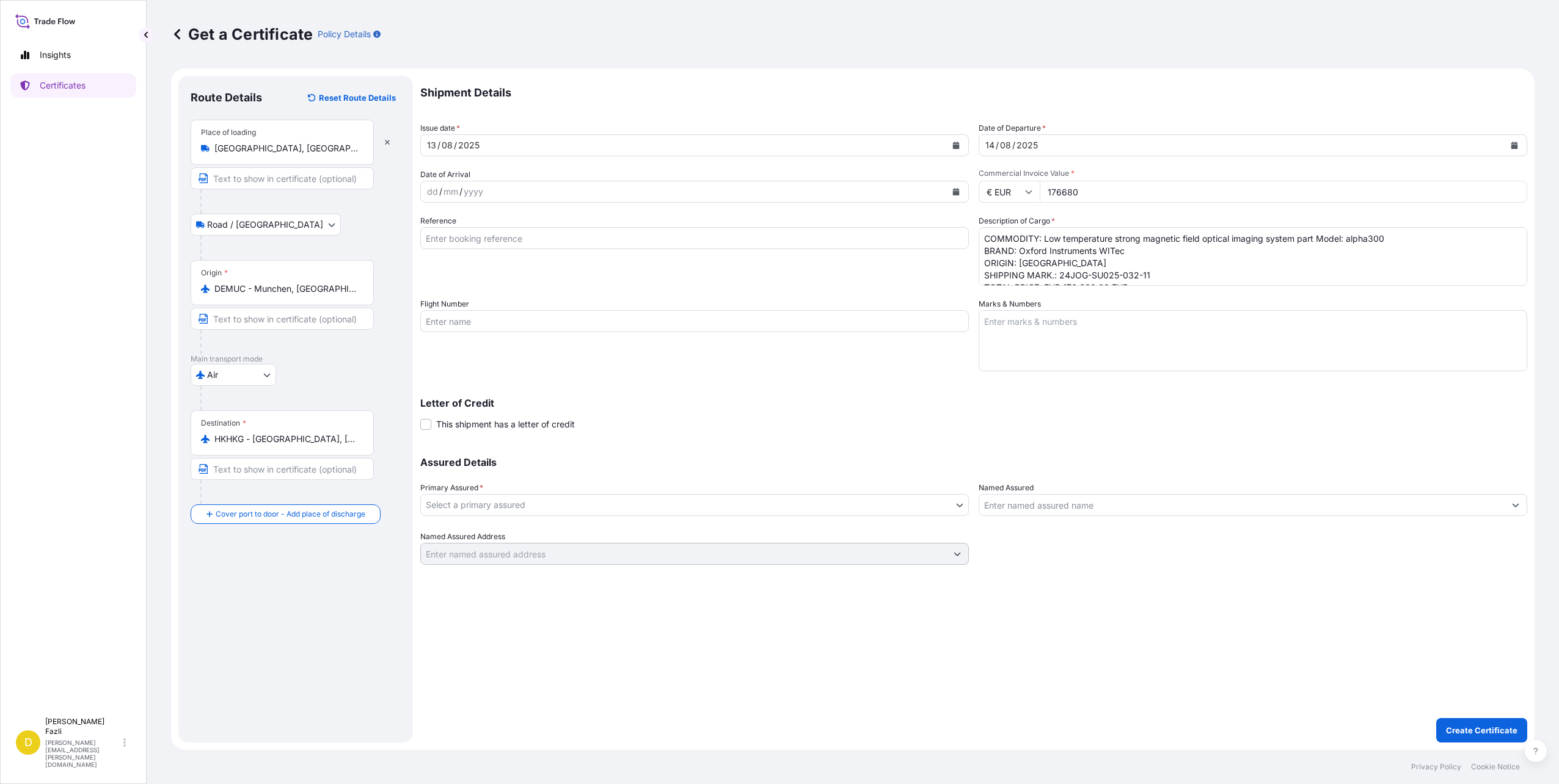
click at [535, 503] on body "Insights Certificates D Danica Fazli danica.fazli@oxinst.com Get a Certificate …" at bounding box center [780, 392] width 1559 height 784
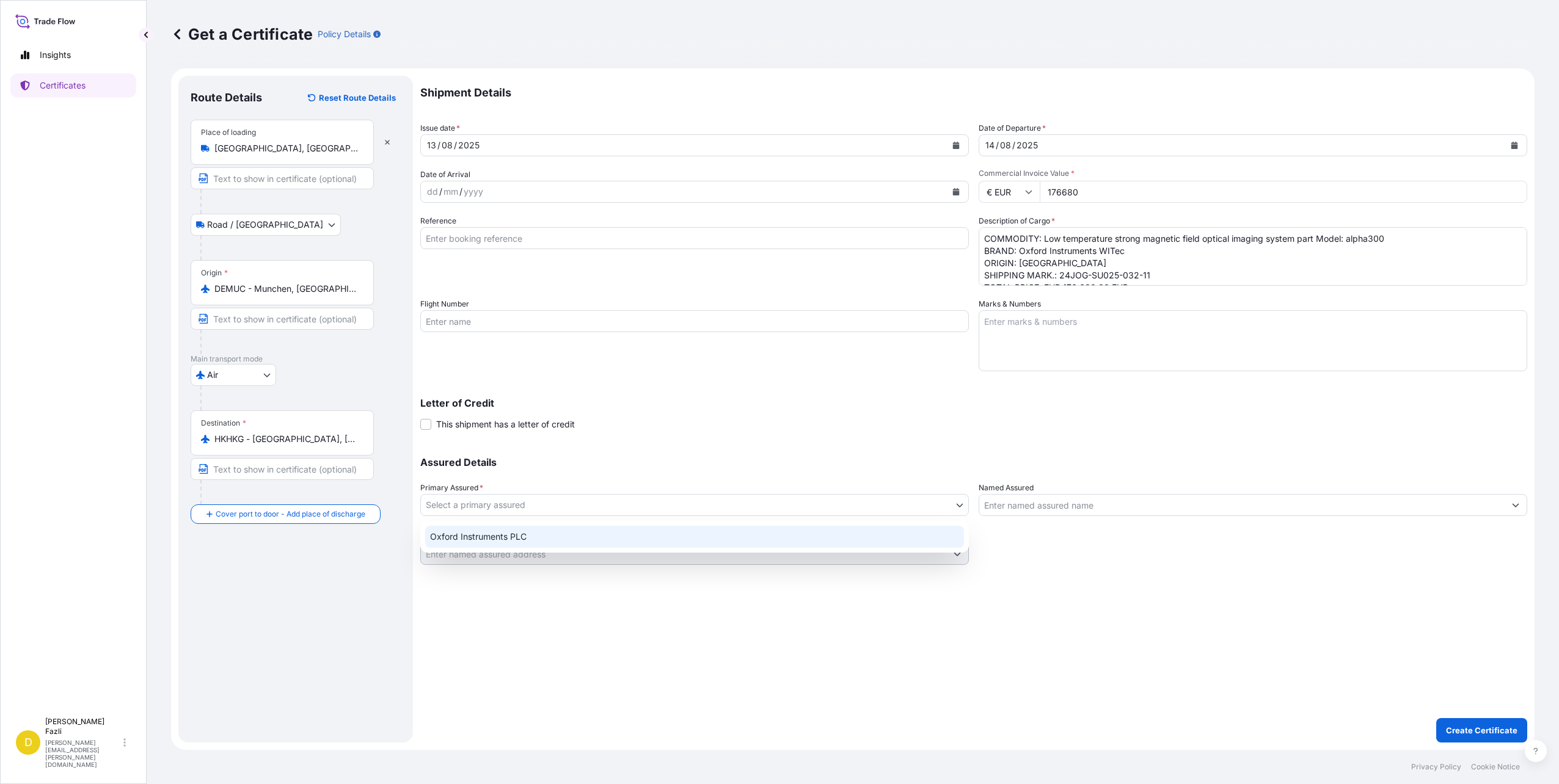
click at [495, 544] on div "Oxford Instruments PLC" at bounding box center [694, 536] width 539 height 22
select select "31445"
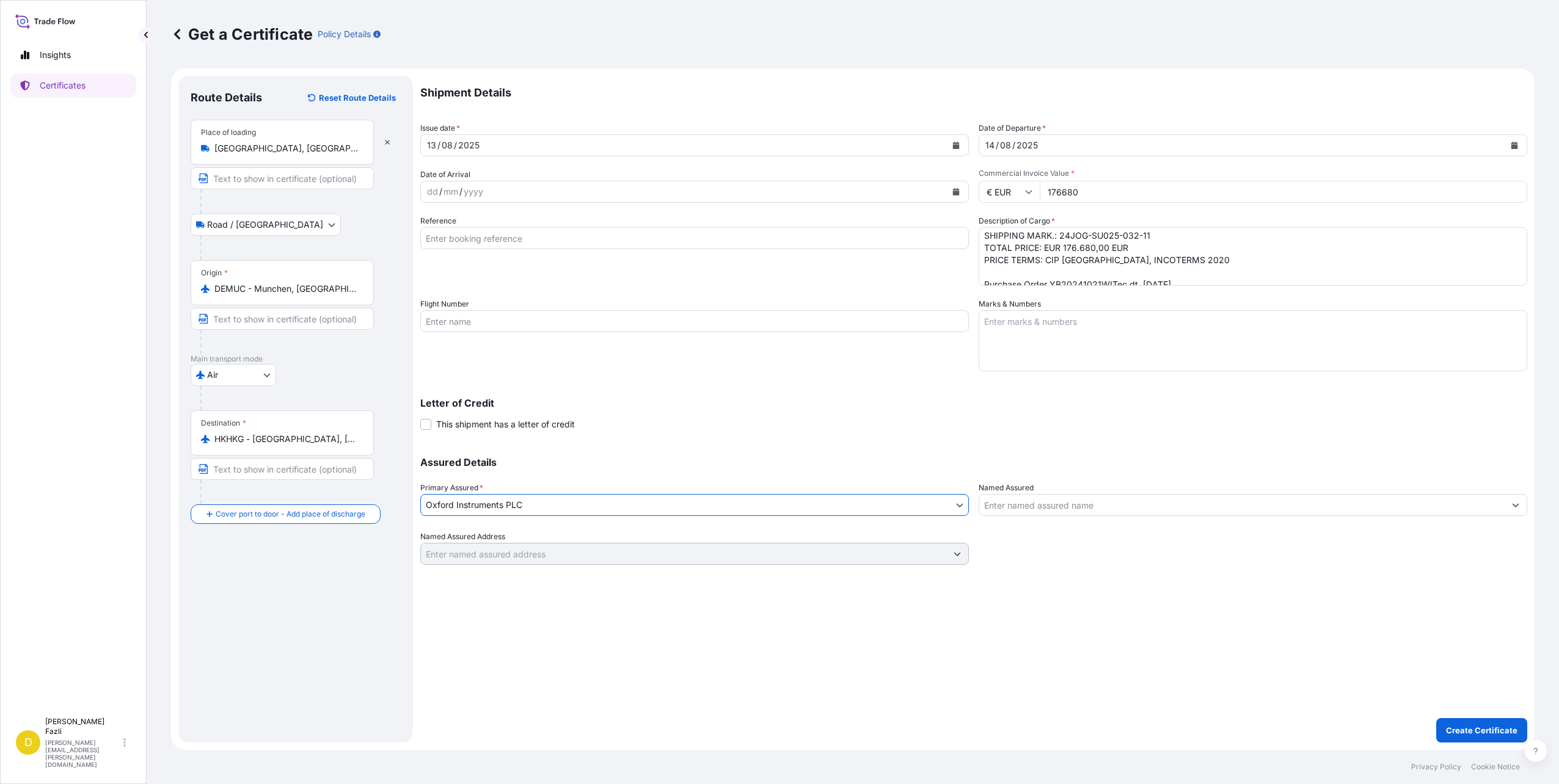
scroll to position [61, 0]
click at [1102, 276] on textarea "COMMODITY: Low temperature strong magnetic field optical imaging system part Mo…" at bounding box center [1253, 256] width 549 height 59
click at [1228, 264] on textarea "COMMODITY: Low temperature strong magnetic field optical imaging system part Mo…" at bounding box center [1253, 256] width 549 height 59
click at [1218, 269] on textarea "COMMODITY: Low temperature strong magnetic field optical imaging system part Mo…" at bounding box center [1253, 256] width 549 height 59
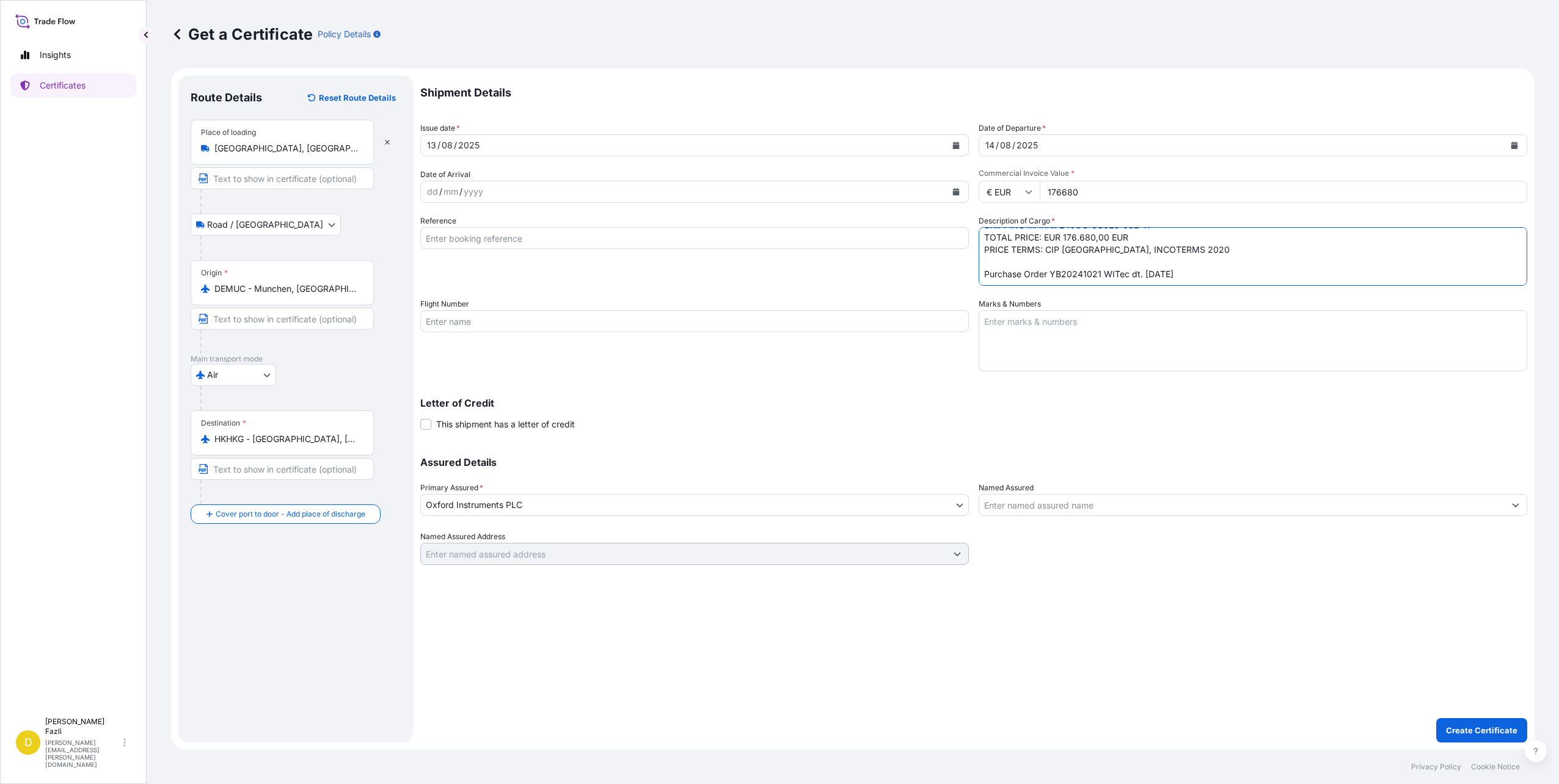
type textarea "COMMODITY: Low temperature strong magnetic field optical imaging system part Mo…"
click at [1128, 331] on textarea "Marks & Numbers" at bounding box center [1253, 341] width 549 height 61
click at [1516, 144] on icon "Calendar" at bounding box center [1514, 145] width 7 height 7
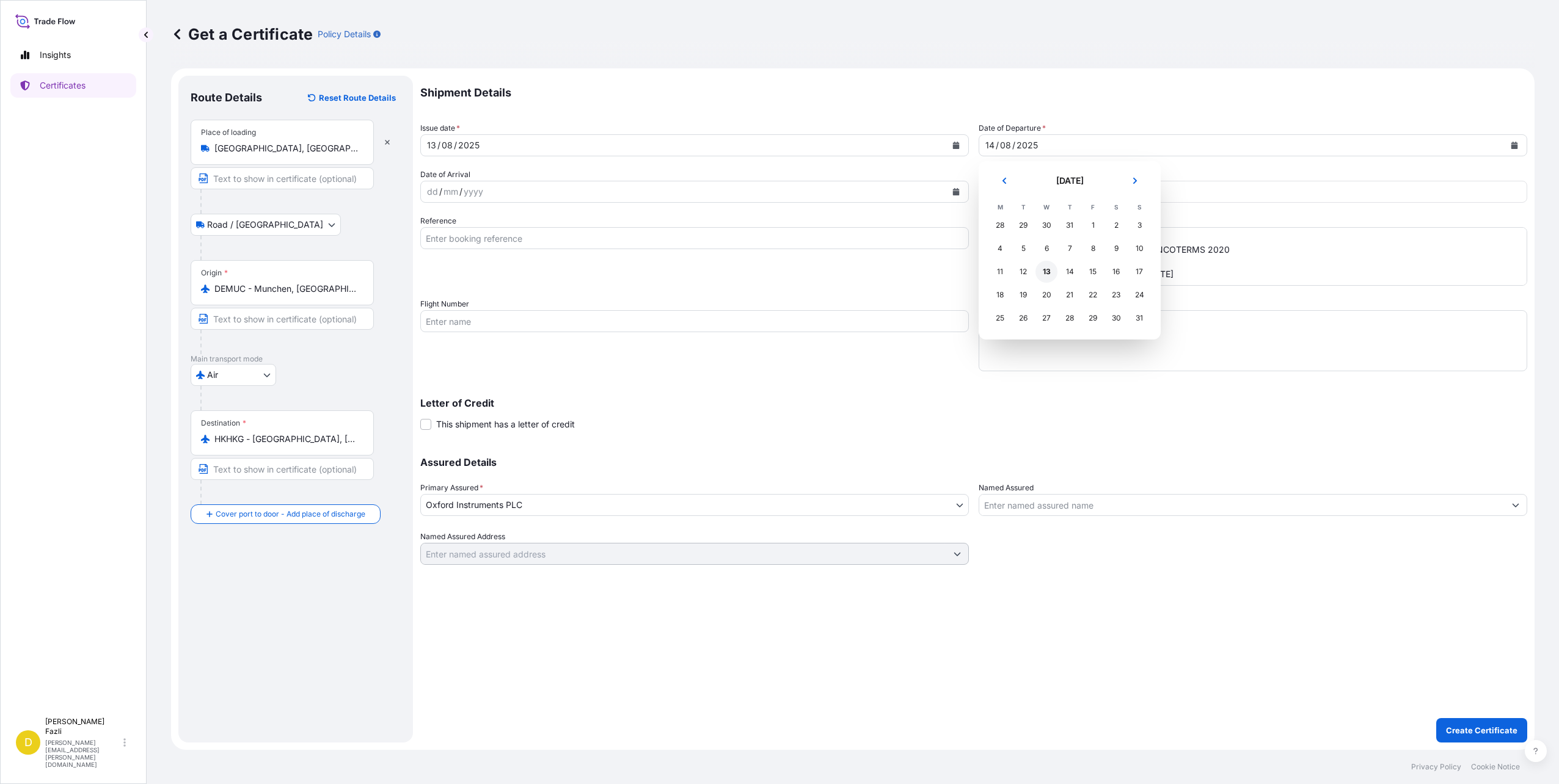
click at [1039, 268] on div "13" at bounding box center [1047, 272] width 22 height 22
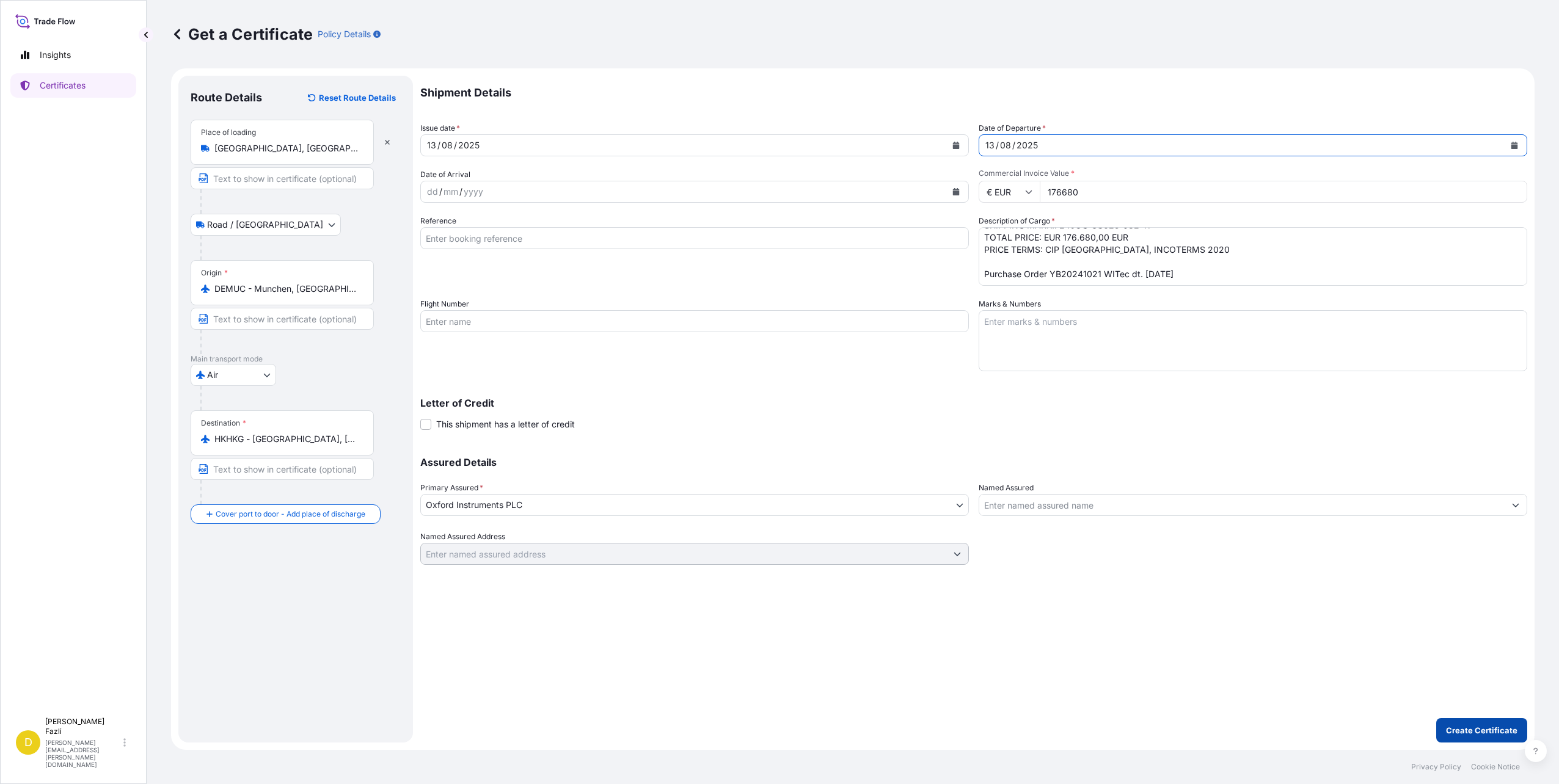
click at [1499, 726] on p "Create Certificate" at bounding box center [1482, 731] width 72 height 12
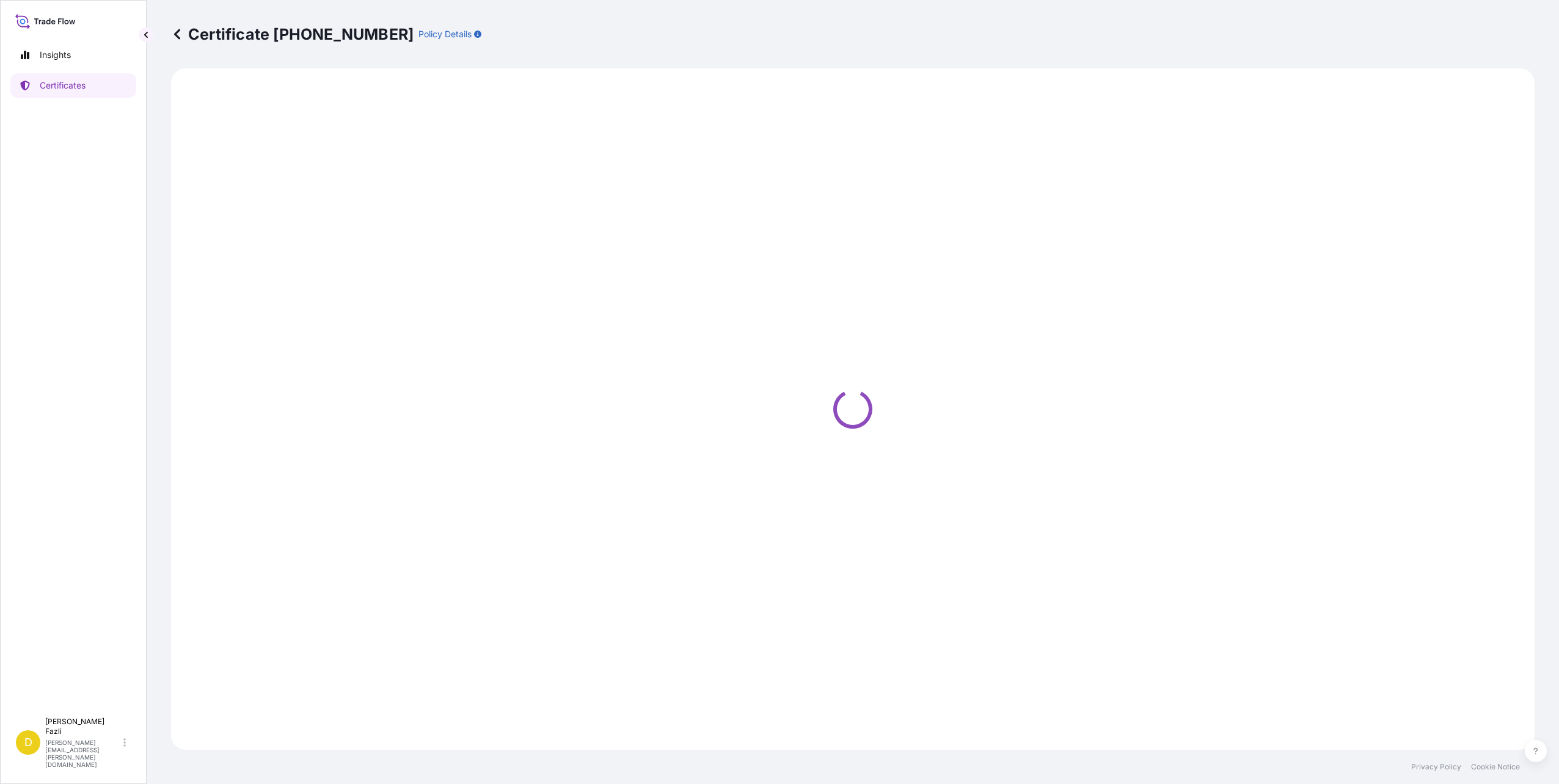
select select "Road / Inland"
select select "Air"
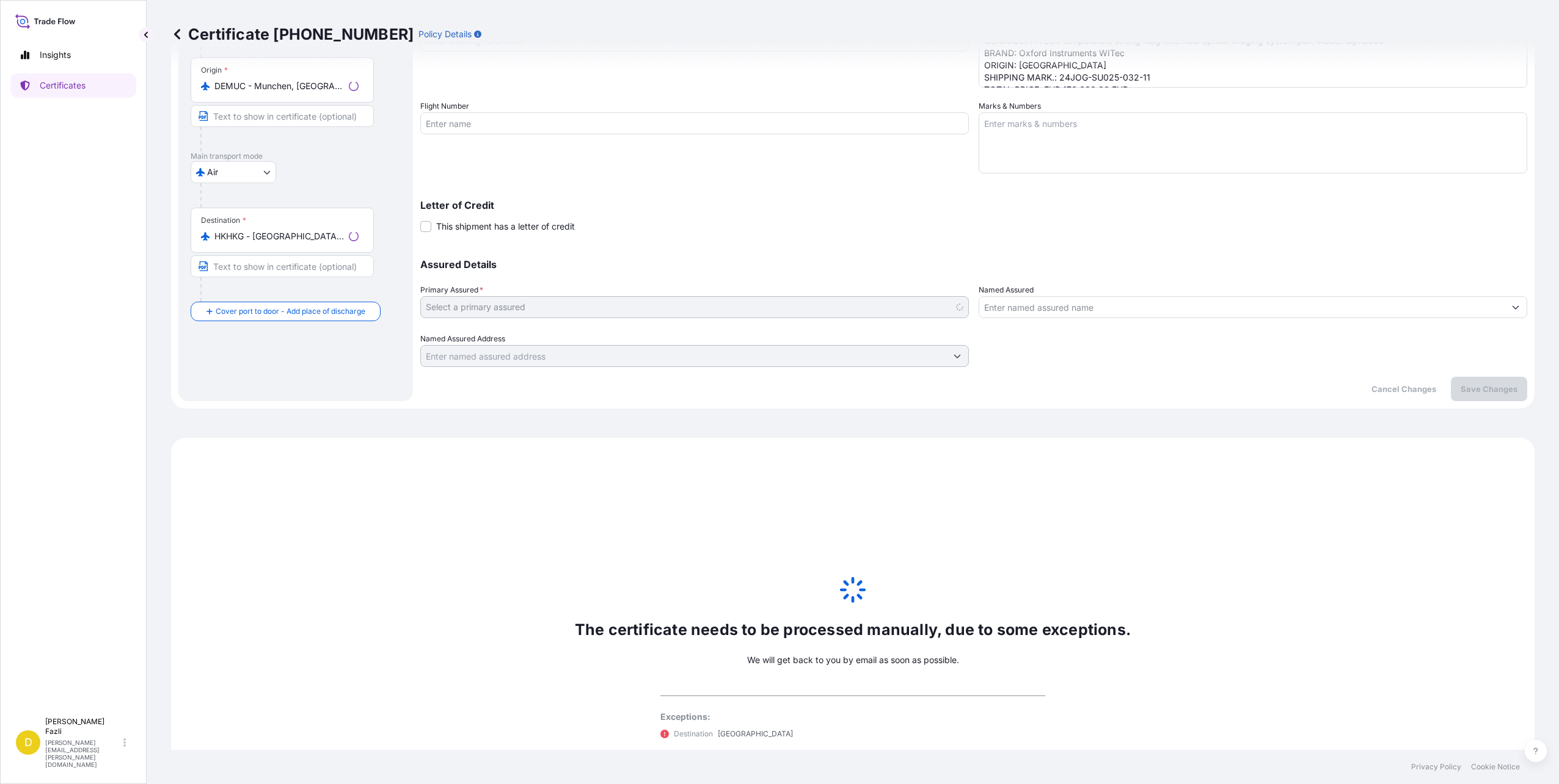
scroll to position [325, 0]
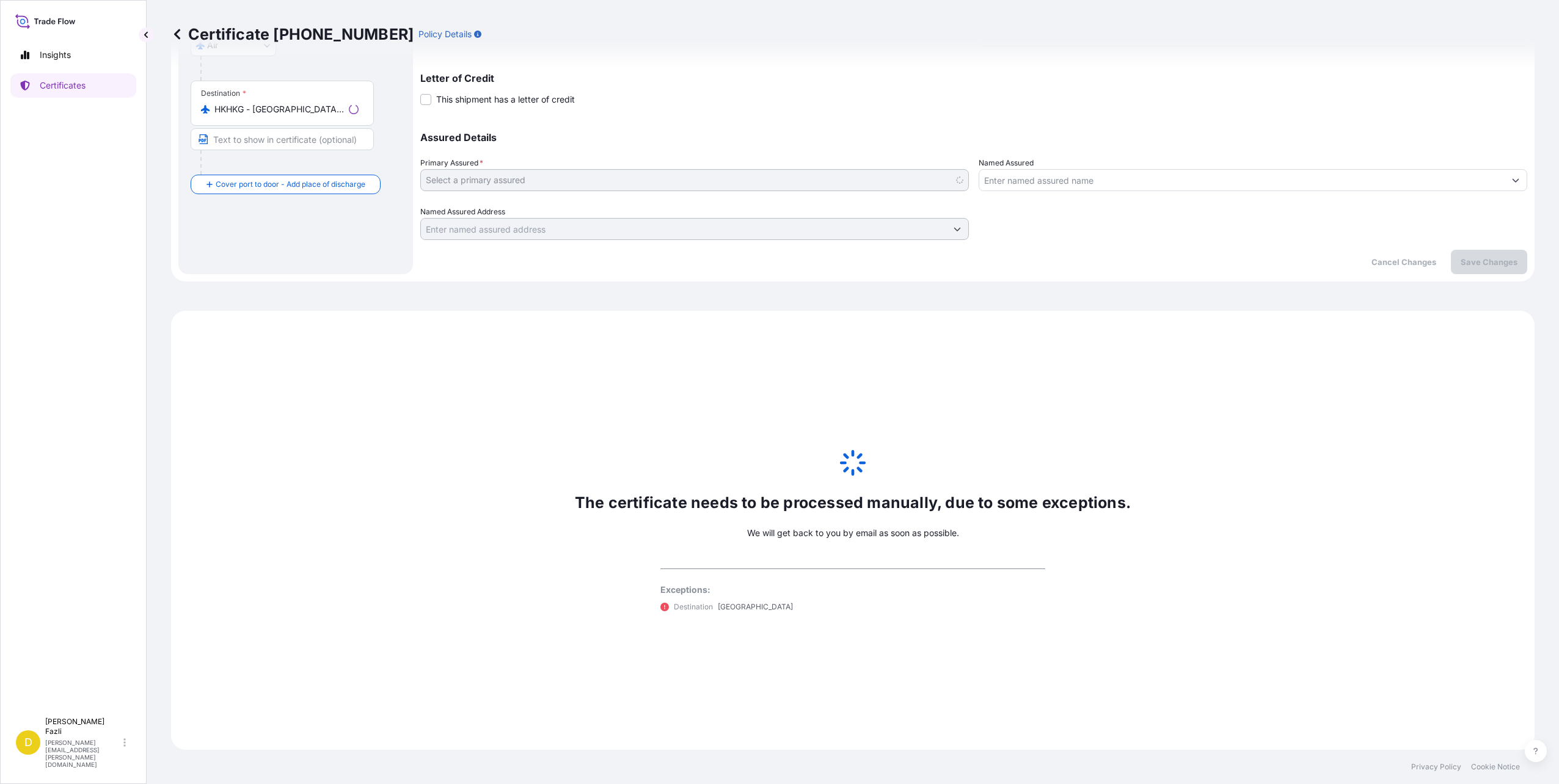
select select "31445"
click at [60, 55] on p "Insights" at bounding box center [55, 55] width 31 height 12
select select "2025"
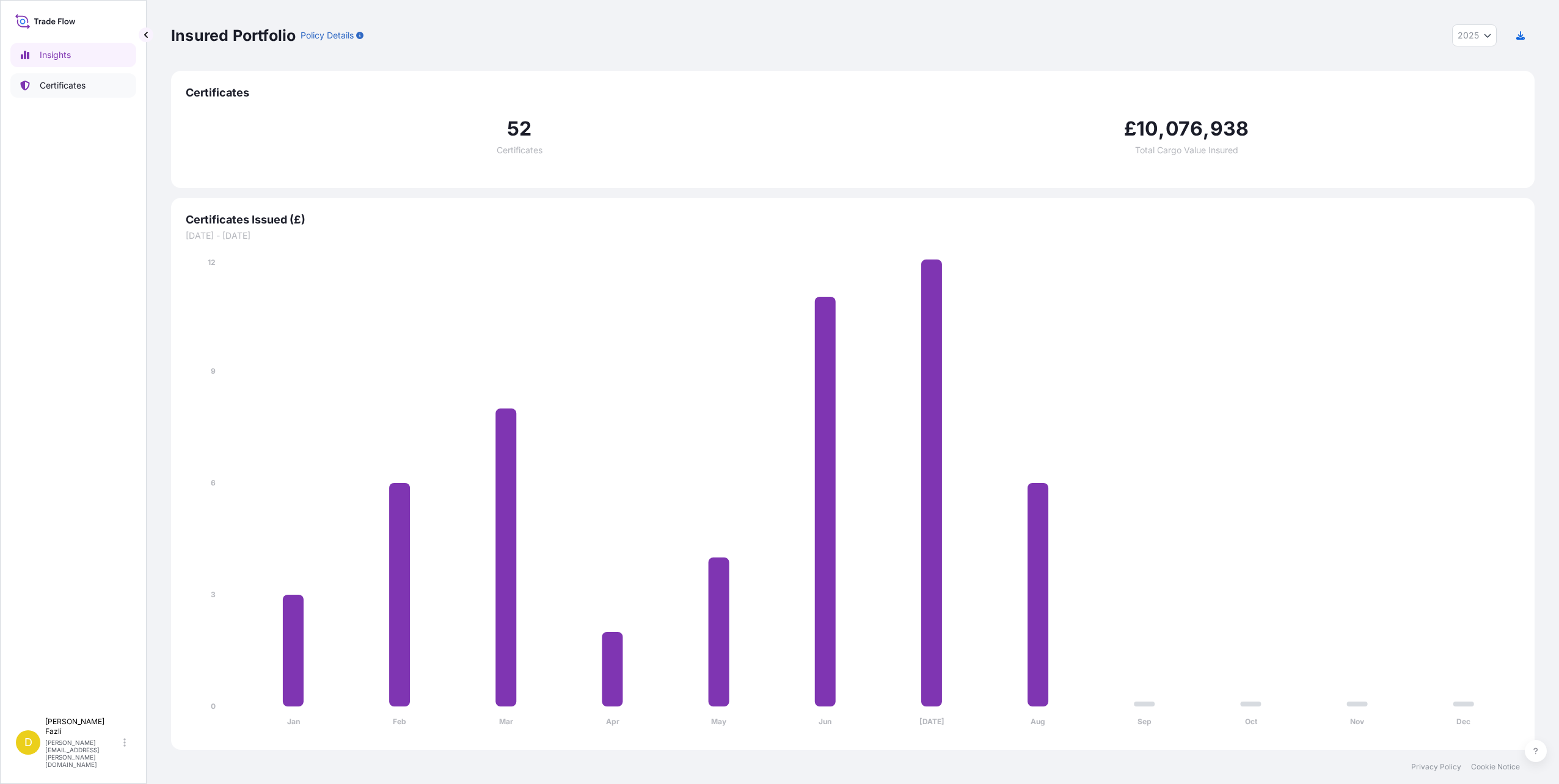
click at [92, 87] on link "Certificates" at bounding box center [73, 86] width 126 height 24
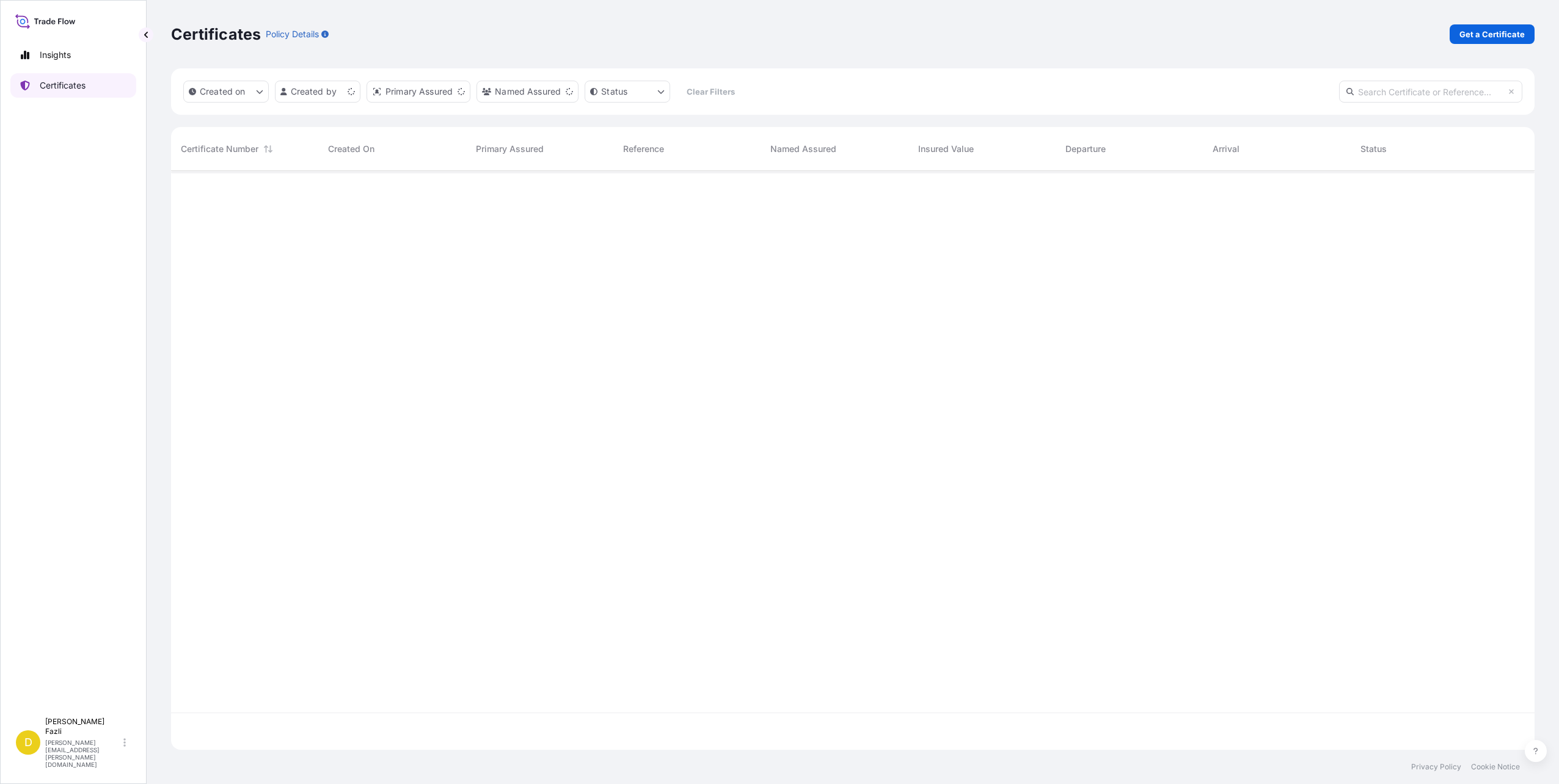
scroll to position [577, 1355]
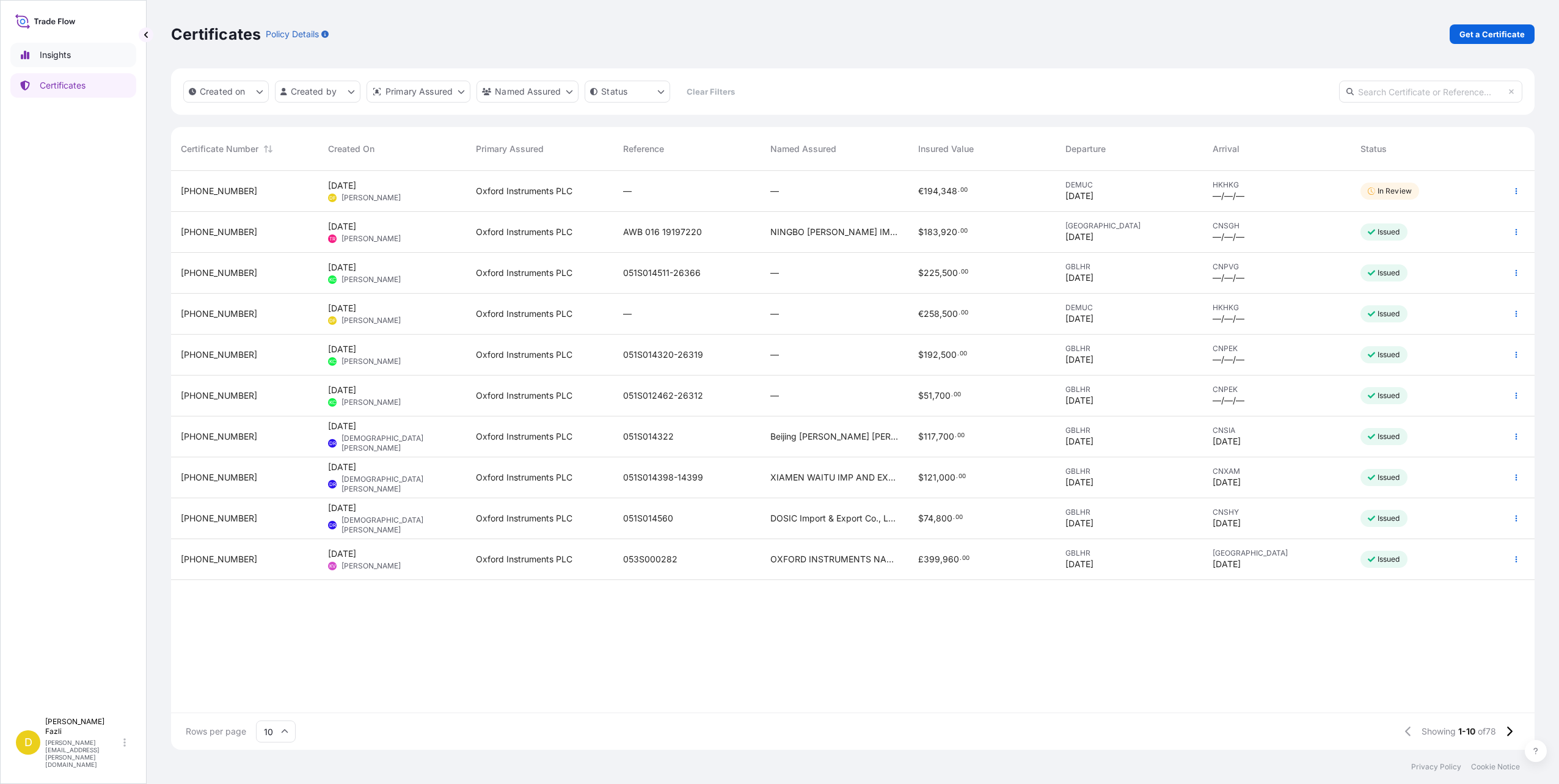
click at [45, 43] on link "Insights" at bounding box center [73, 55] width 126 height 24
select select "2025"
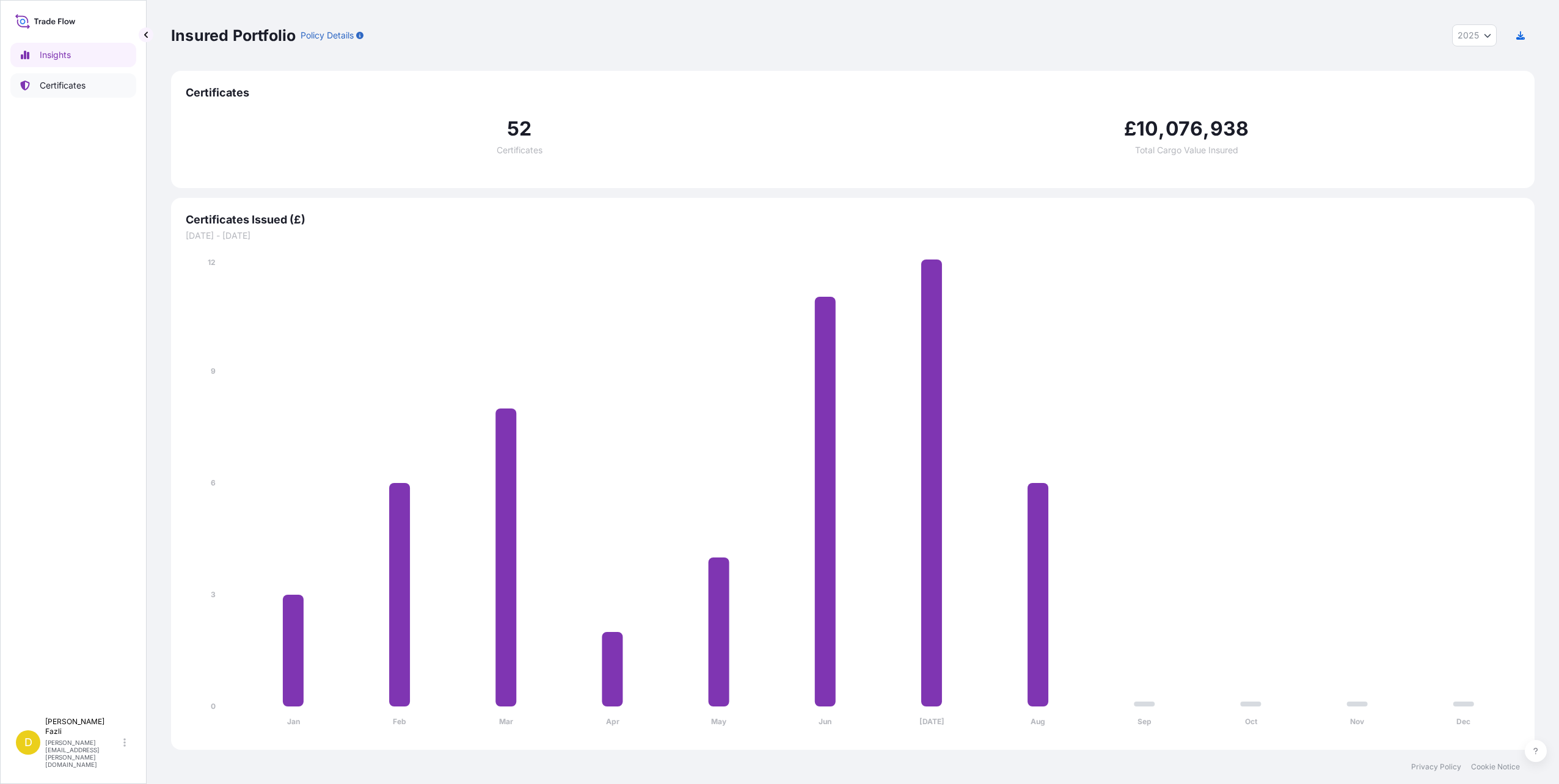
click at [60, 80] on p "Certificates" at bounding box center [63, 86] width 46 height 12
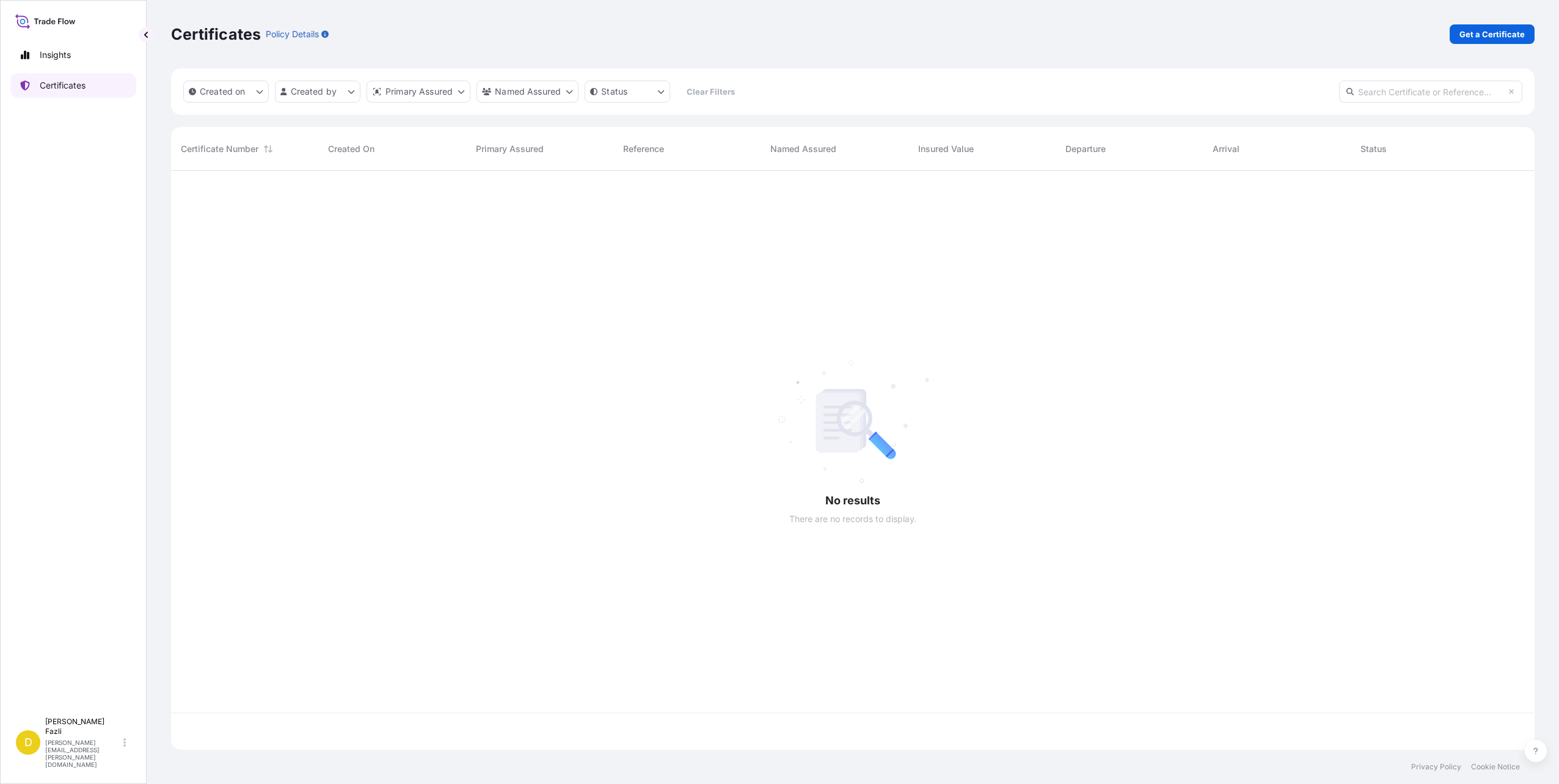
scroll to position [577, 1355]
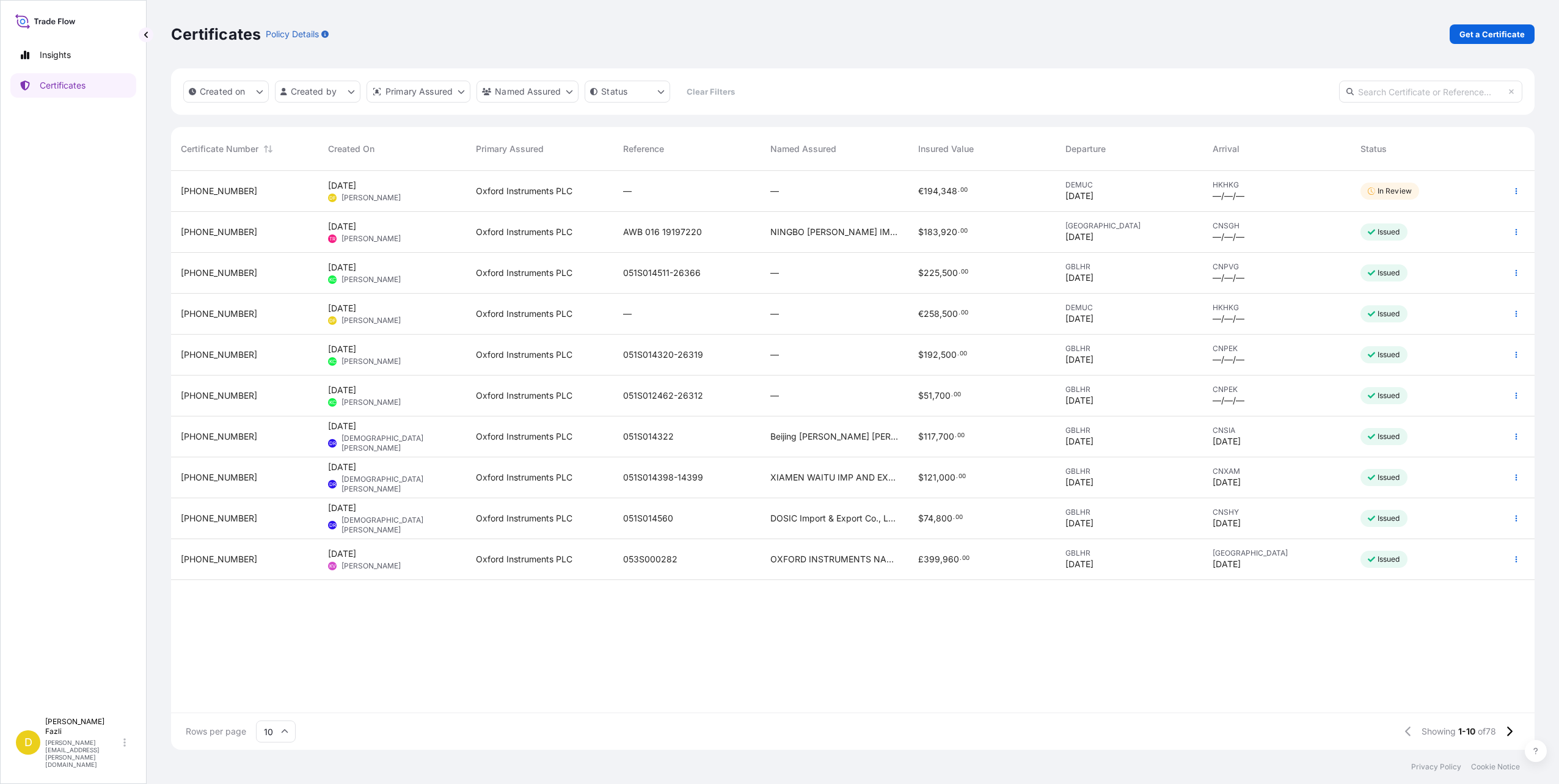
click at [356, 186] on span "13 Aug 2025" at bounding box center [342, 186] width 28 height 12
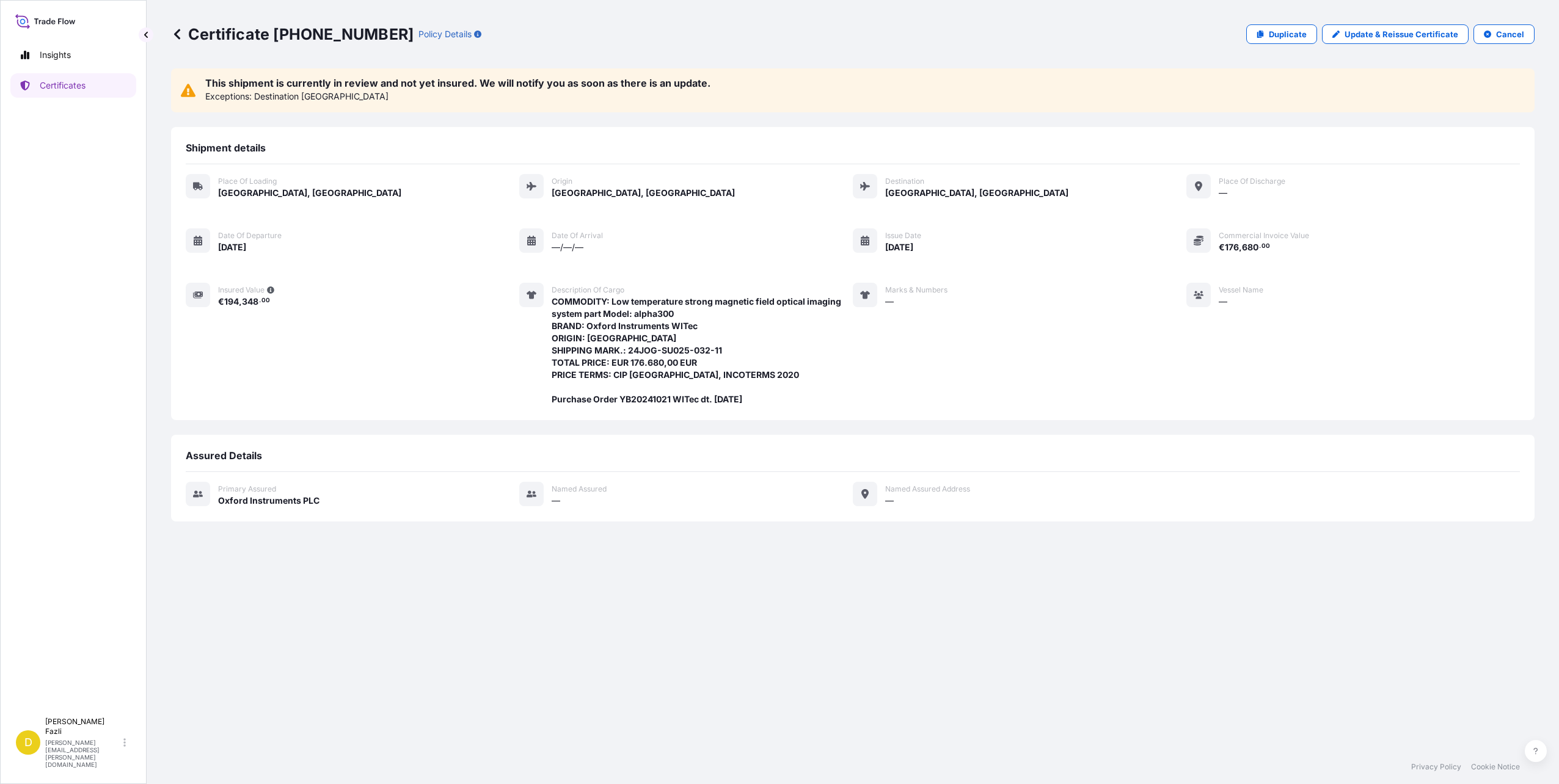
click at [175, 40] on link at bounding box center [177, 34] width 12 height 20
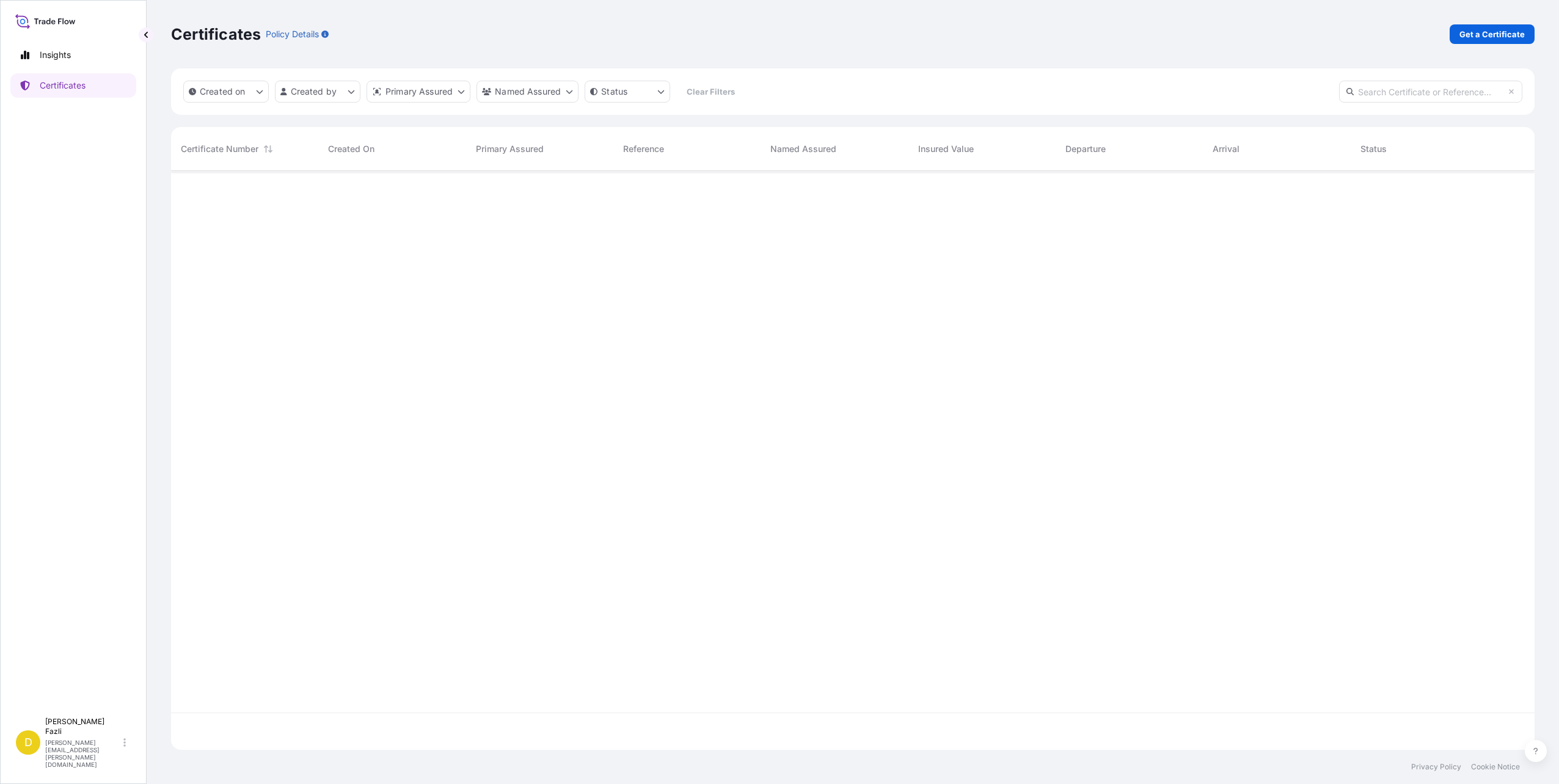
scroll to position [577, 1355]
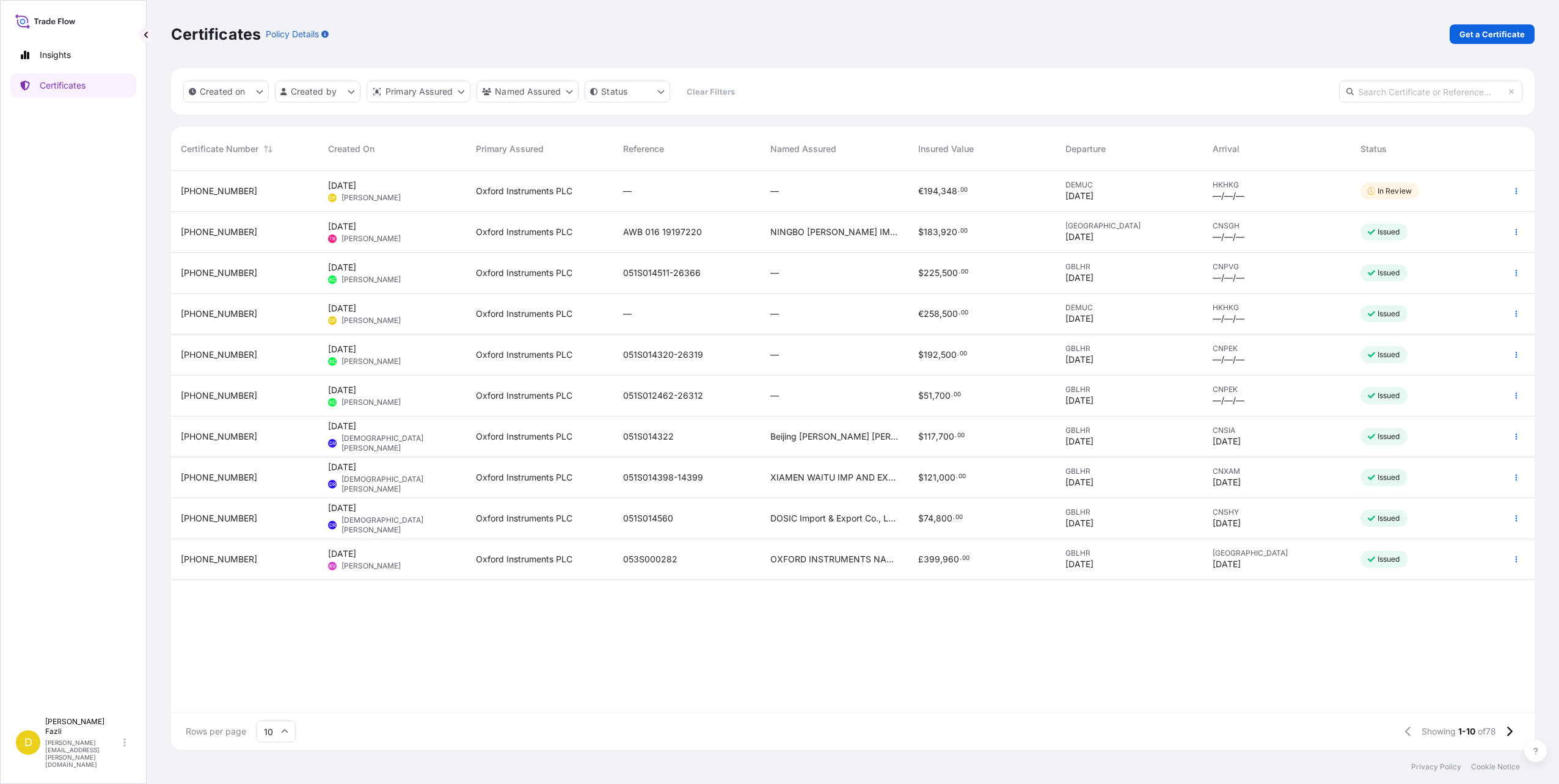
click at [496, 6] on div "Certificates Policy Details Get a Certificate" at bounding box center [852, 34] width 1364 height 68
click at [503, 36] on div "Certificates Policy Details Get a Certificate" at bounding box center [852, 34] width 1364 height 20
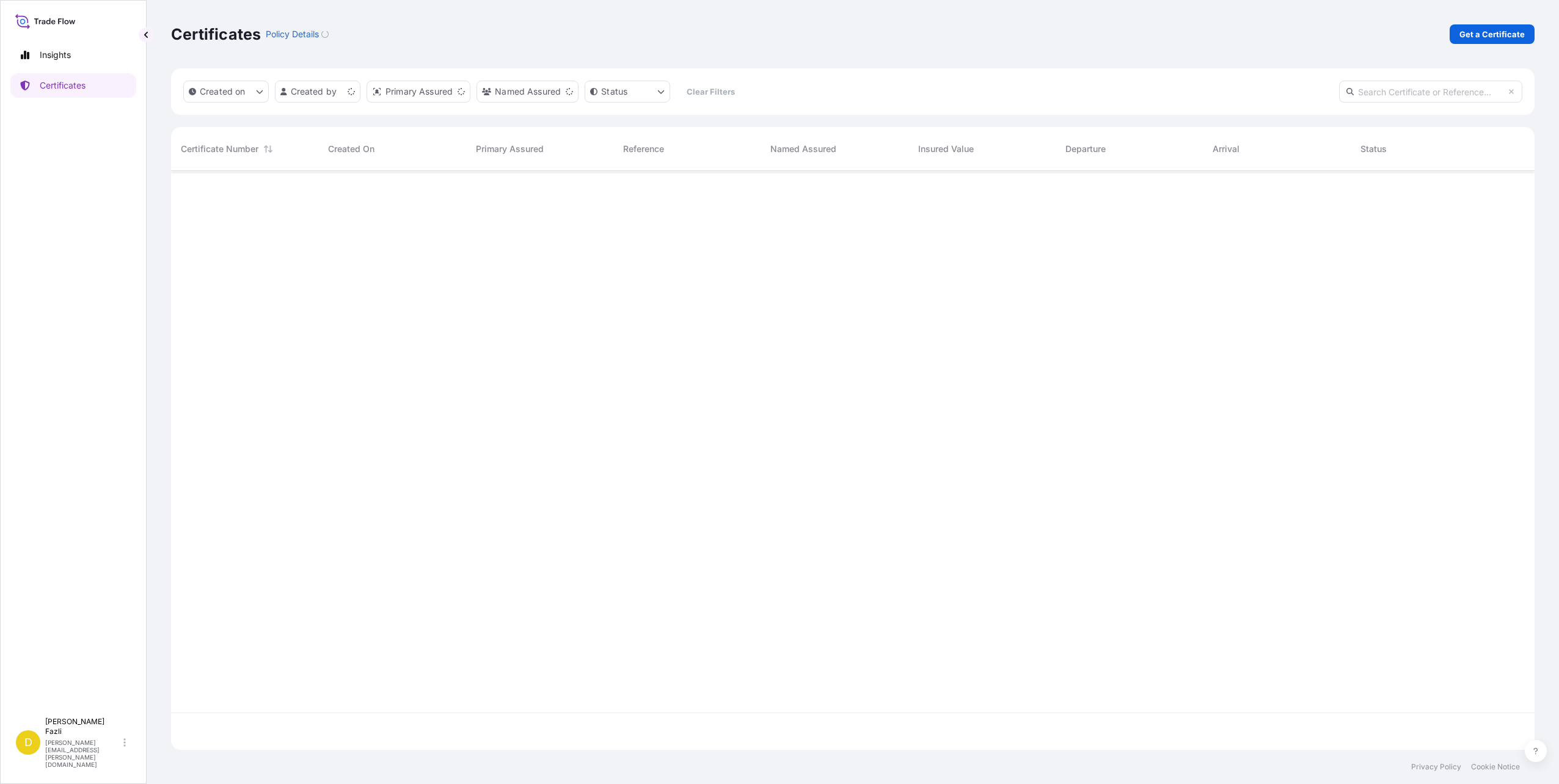
scroll to position [577, 1355]
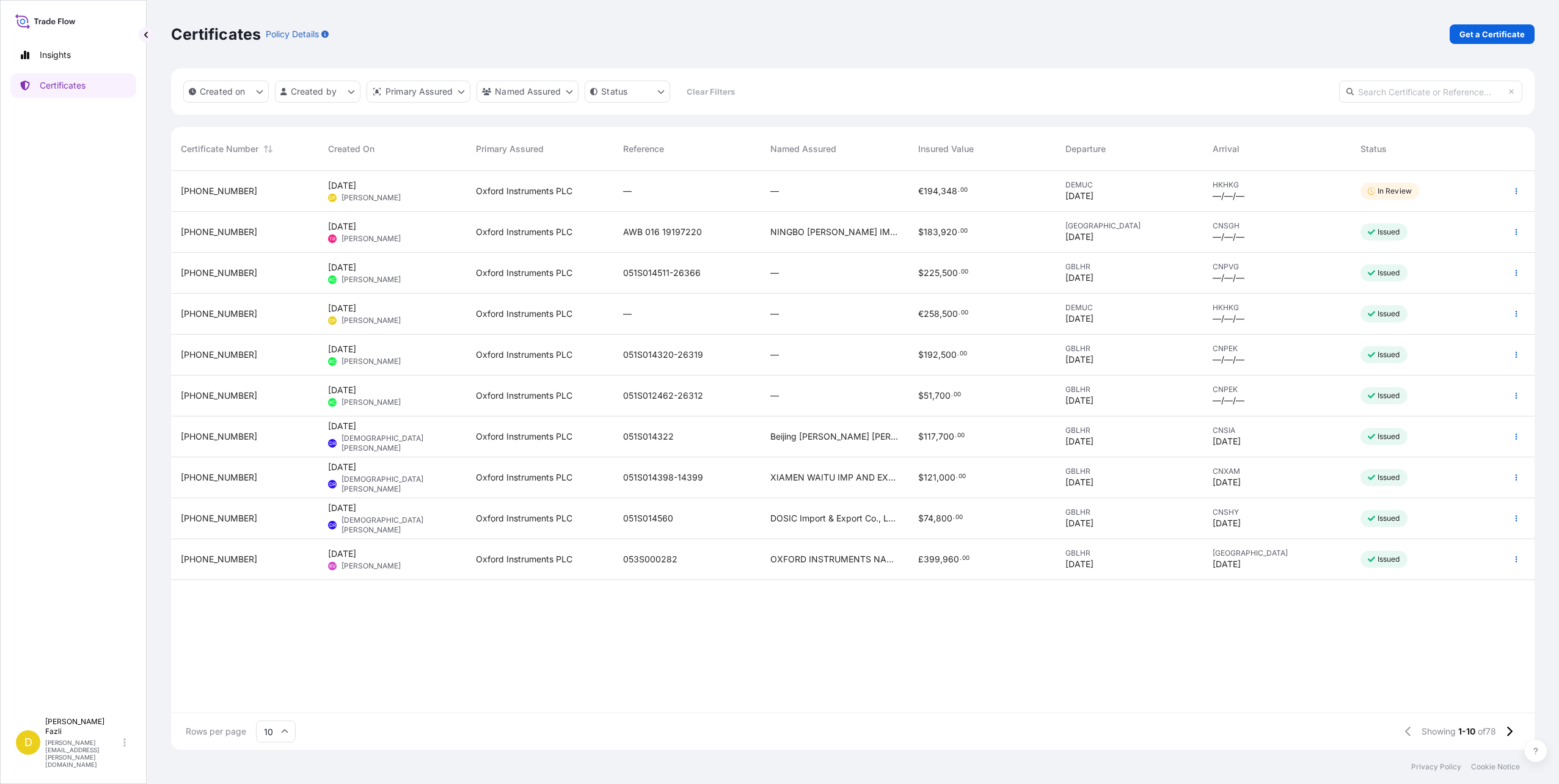
click at [132, 203] on div "Insights Certificates" at bounding box center [73, 372] width 126 height 680
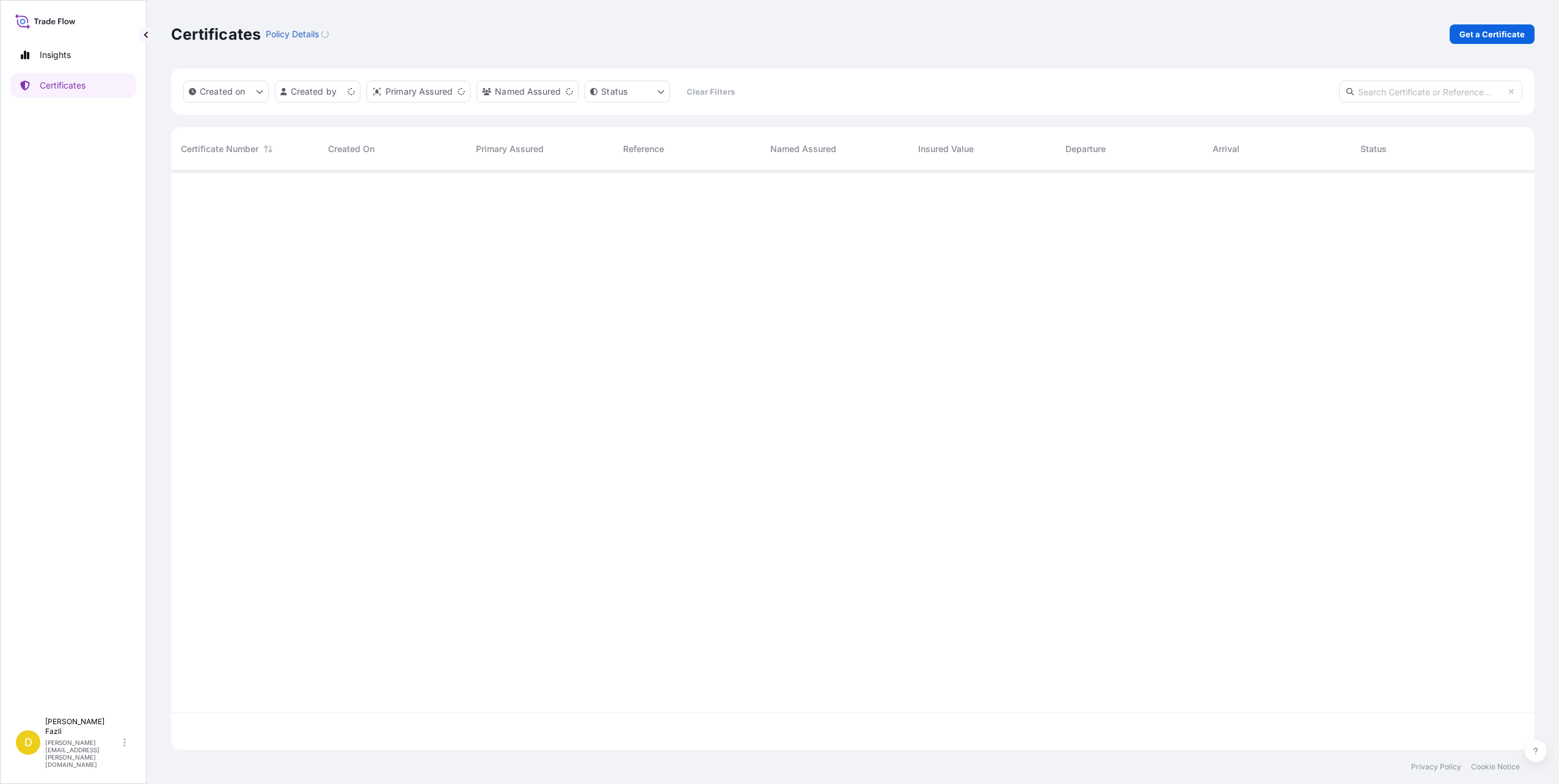
scroll to position [577, 1355]
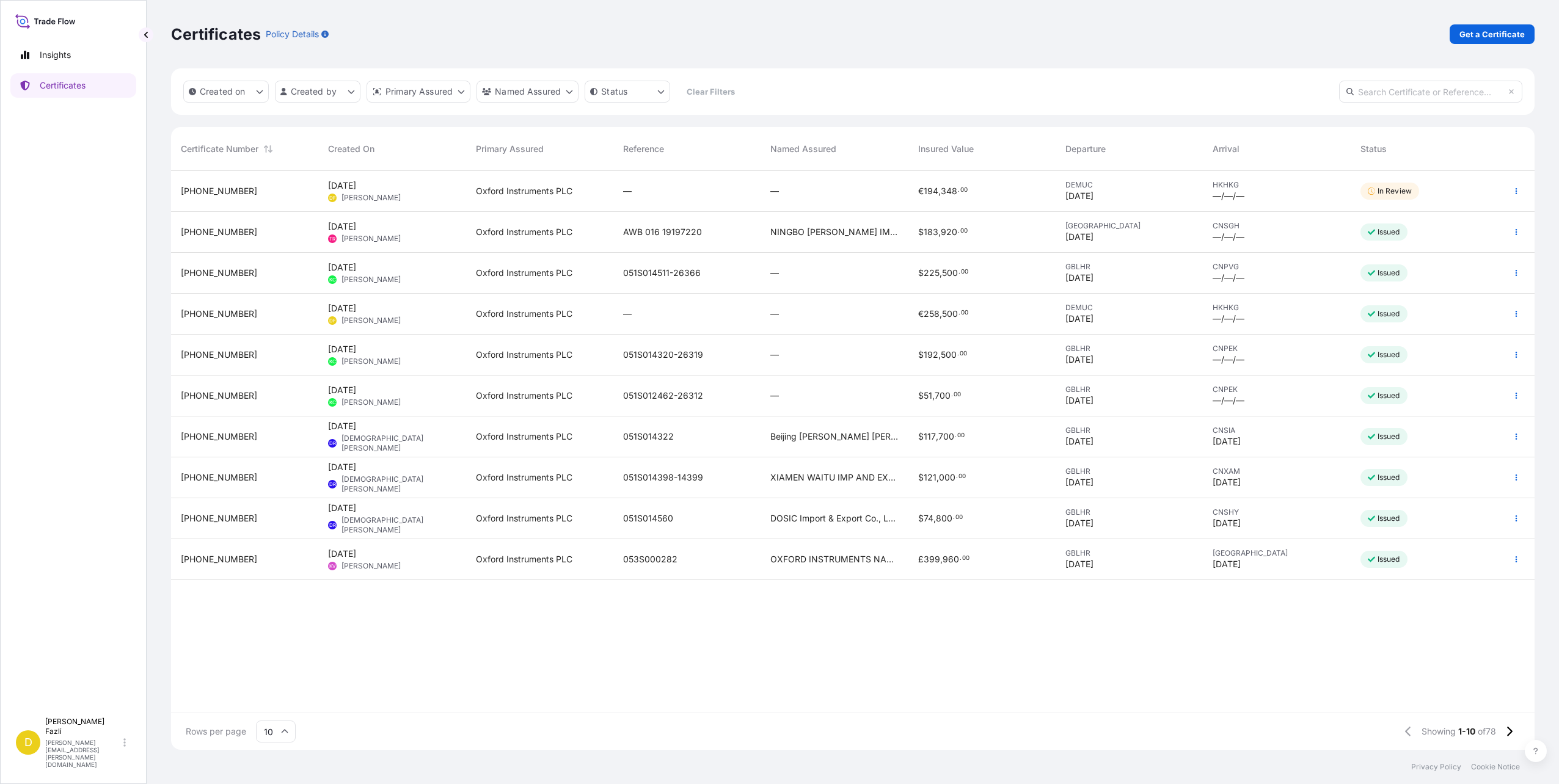
click at [591, 38] on div "Certificates Policy Details Get a Certificate" at bounding box center [852, 34] width 1364 height 20
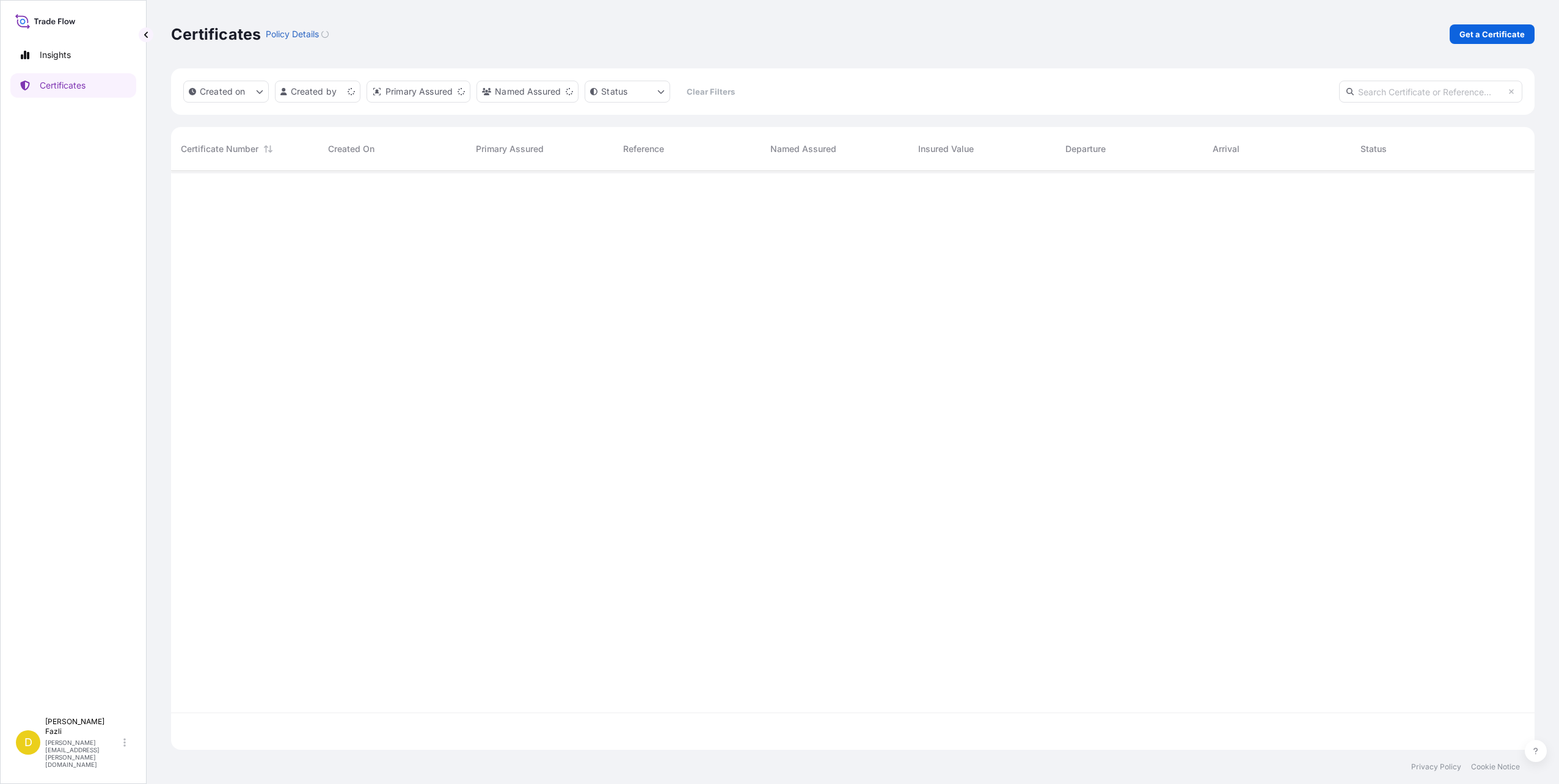
scroll to position [577, 1355]
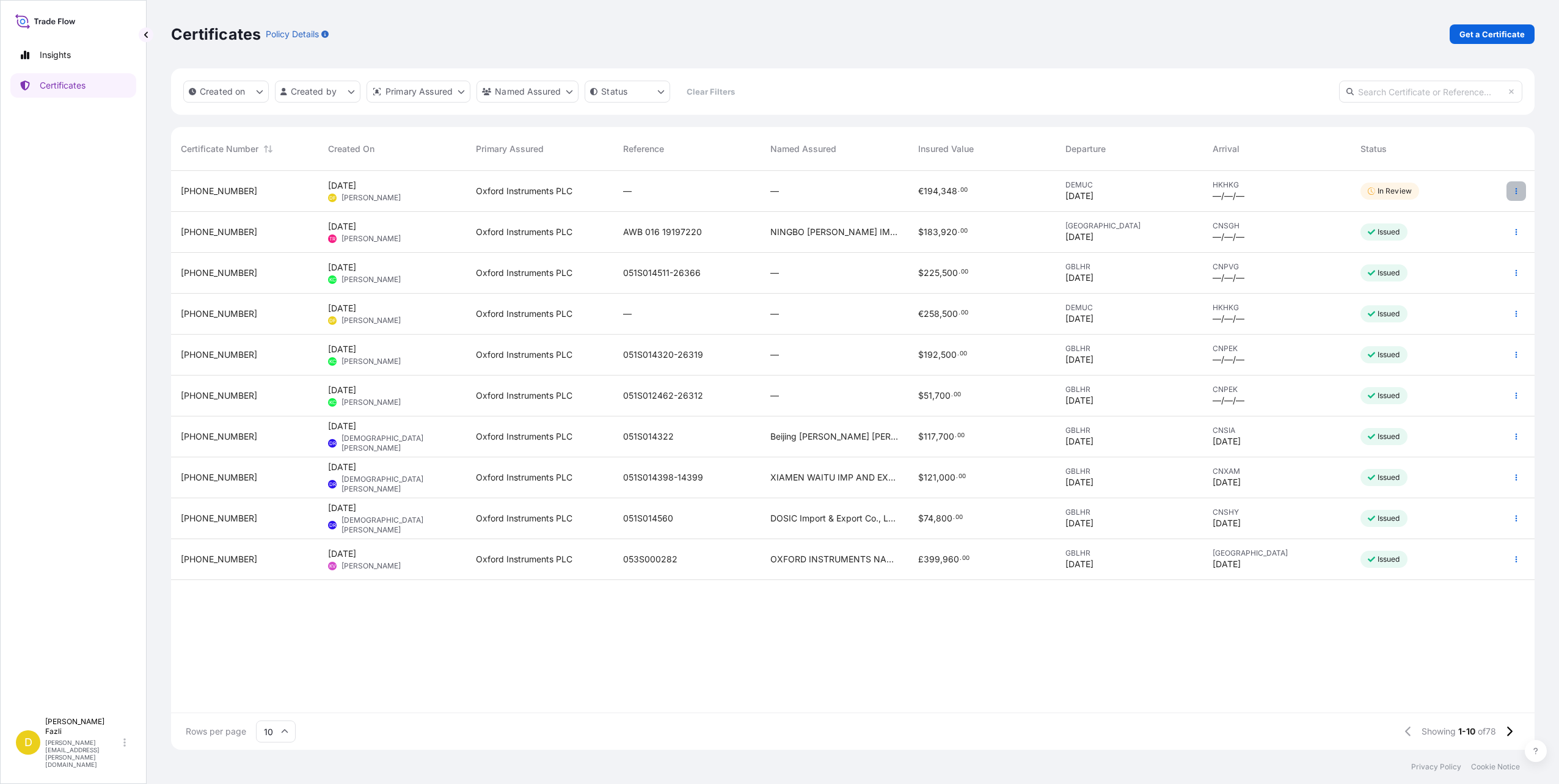
click at [1510, 187] on button "button" at bounding box center [1516, 191] width 20 height 20
drag, startPoint x: 529, startPoint y: 668, endPoint x: 618, endPoint y: 676, distance: 89.4
click at [529, 668] on div "[PHONE_NUMBER] [DATE] DF [PERSON_NAME] Oxford Instruments PLC — — € 194 , 348 .…" at bounding box center [852, 441] width 1364 height 542
click at [852, 663] on div "[PHONE_NUMBER] [DATE] DF [PERSON_NAME] Oxford Instruments PLC — — € 194 , 348 .…" at bounding box center [852, 441] width 1364 height 542
drag, startPoint x: 541, startPoint y: 697, endPoint x: 503, endPoint y: 590, distance: 113.5
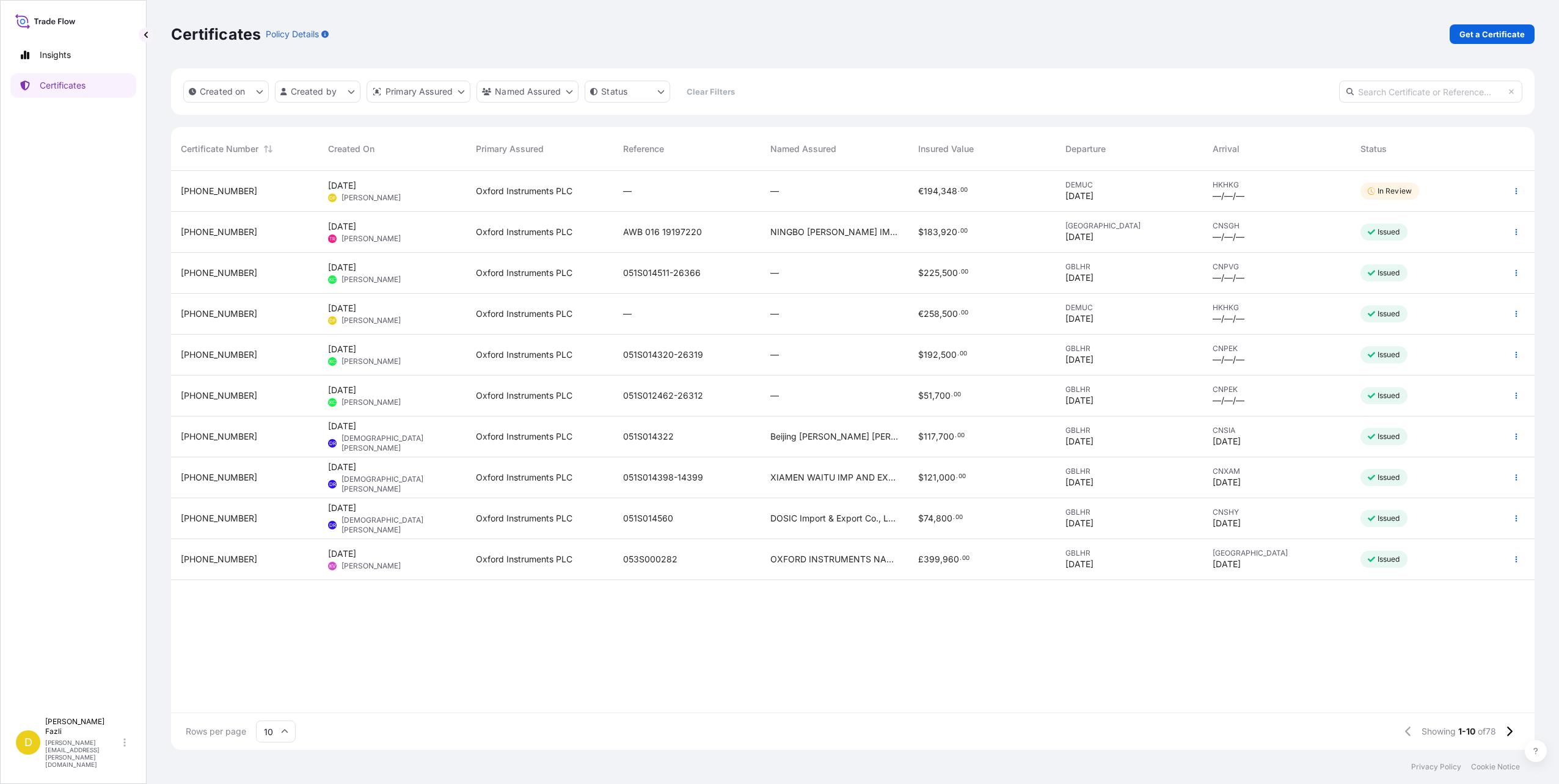
click at [541, 697] on div "[PHONE_NUMBER] [DATE] DF [PERSON_NAME] Oxford Instruments PLC — — € 194 , 348 .…" at bounding box center [852, 441] width 1364 height 542
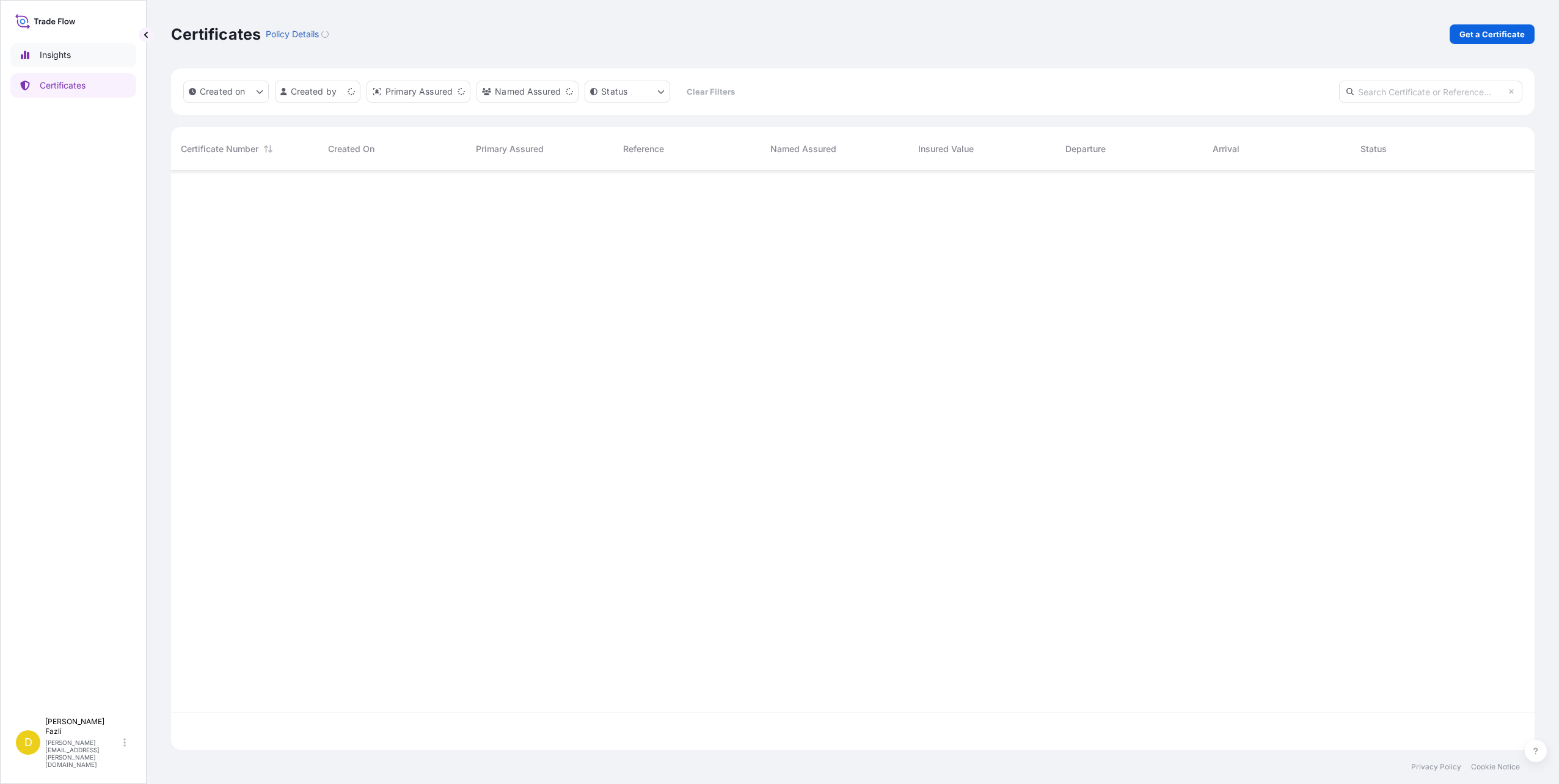
scroll to position [577, 1355]
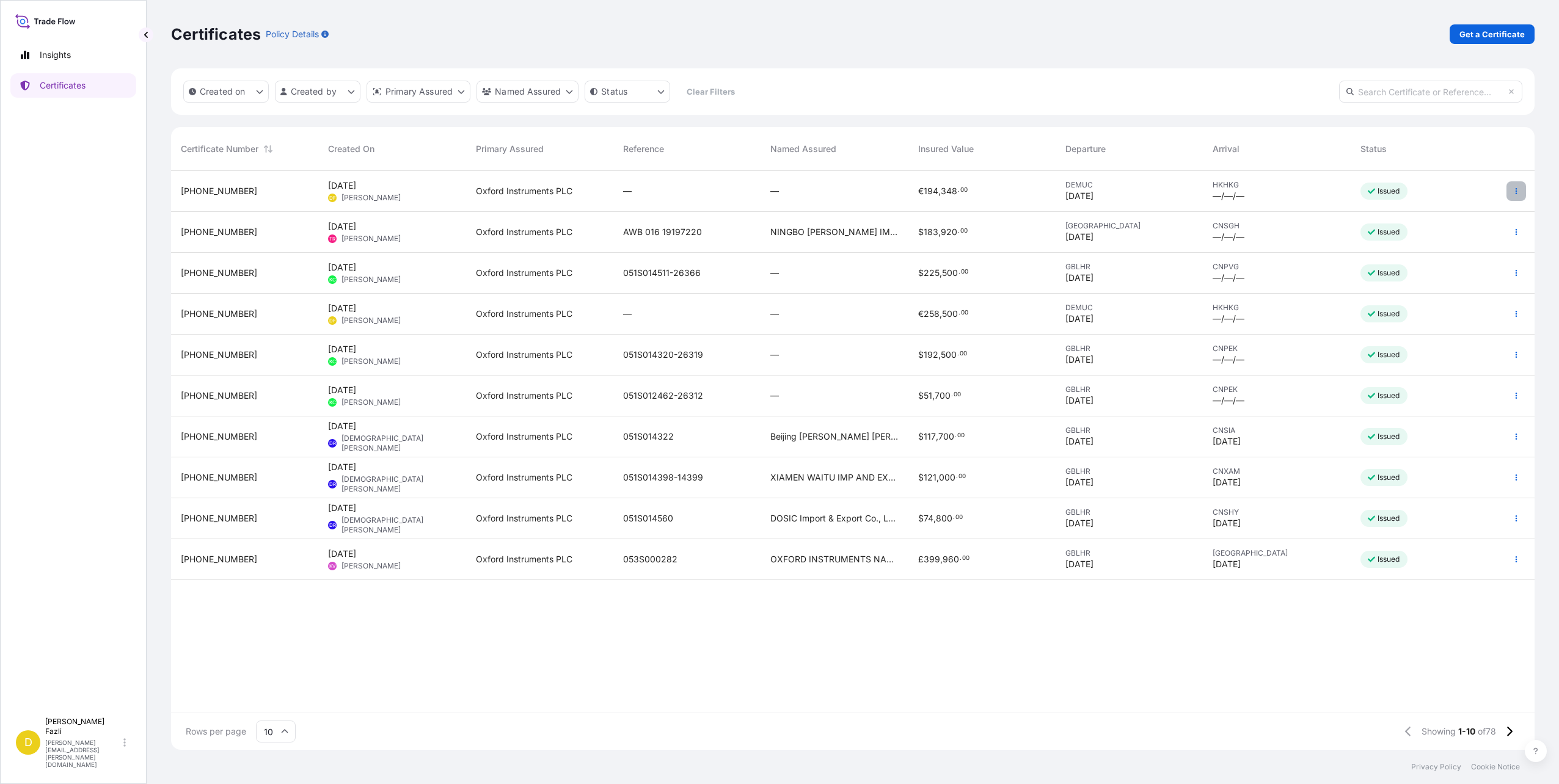
click at [1525, 191] on button "button" at bounding box center [1516, 191] width 20 height 20
click at [1467, 243] on p "Download certificate" at bounding box center [1458, 237] width 82 height 12
